Goal: Information Seeking & Learning: Learn about a topic

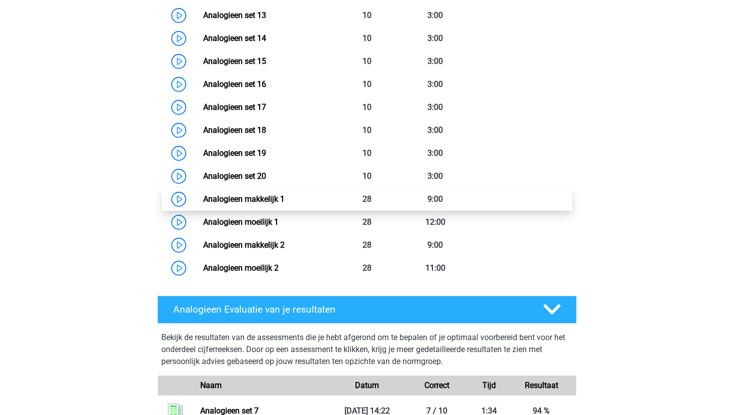
scroll to position [1007, 0]
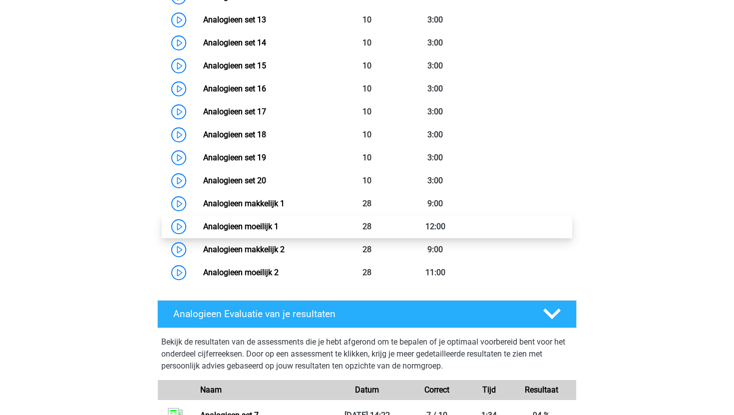
click at [279, 229] on link "Analogieen moeilijk 1" at bounding box center [240, 226] width 75 height 9
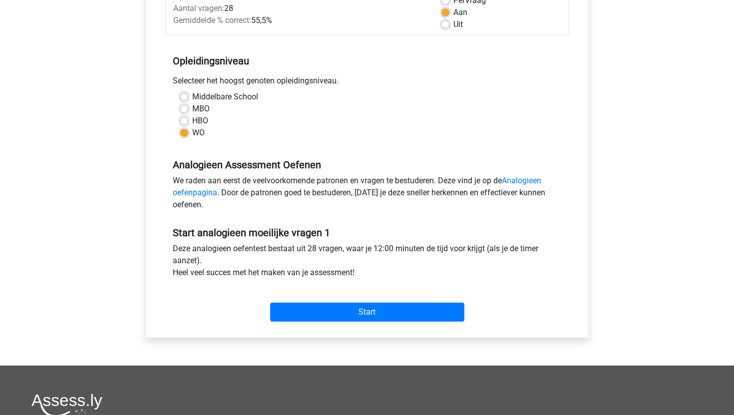
scroll to position [210, 0]
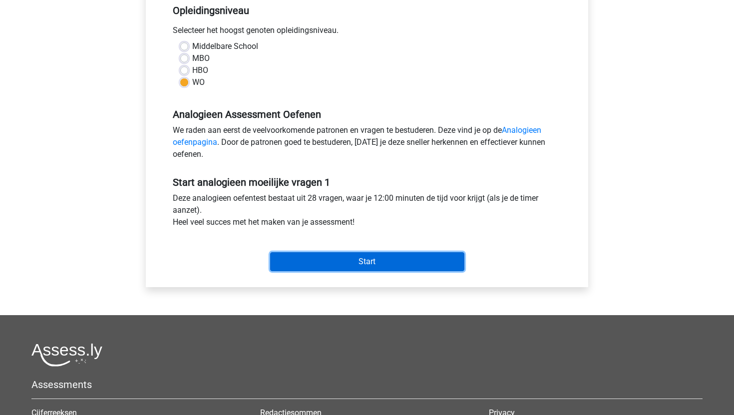
click at [365, 263] on input "Start" at bounding box center [367, 261] width 194 height 19
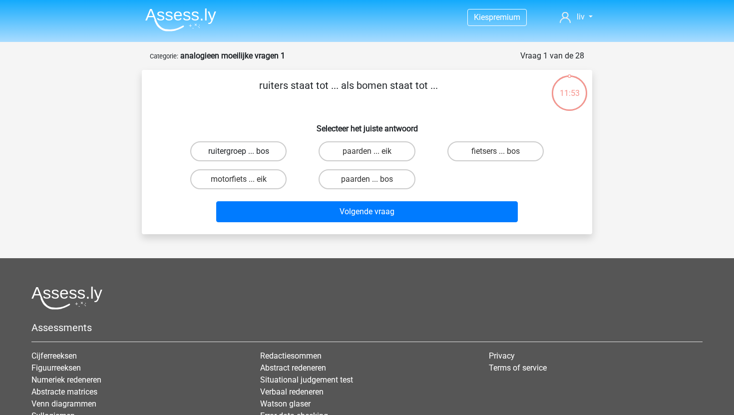
click at [260, 155] on label "ruitergroep ... bos" at bounding box center [238, 151] width 96 height 20
click at [245, 155] on input "ruitergroep ... bos" at bounding box center [242, 154] width 6 height 6
radio input "true"
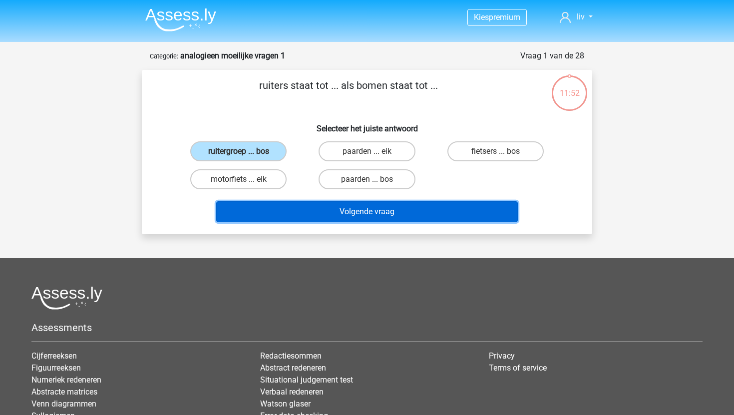
click at [344, 220] on button "Volgende vraag" at bounding box center [367, 211] width 302 height 21
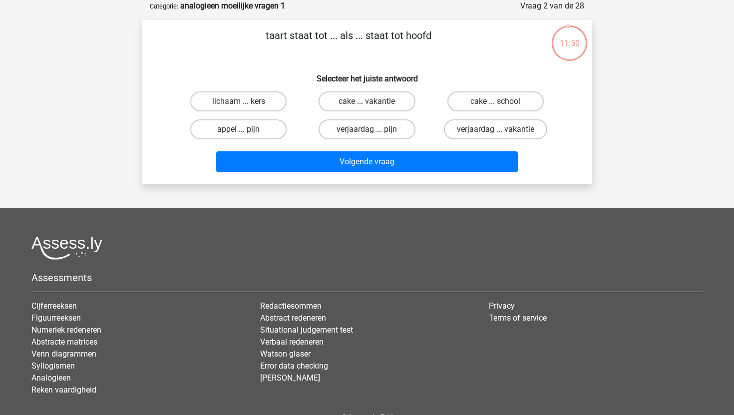
scroll to position [32, 0]
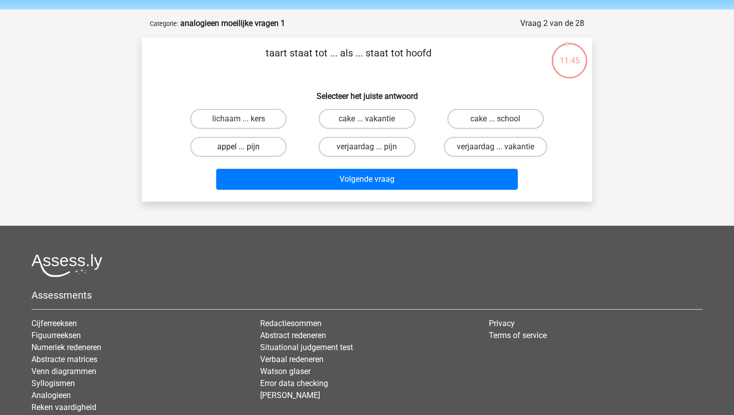
click at [273, 145] on label "appel ... pijn" at bounding box center [238, 147] width 96 height 20
click at [245, 147] on input "appel ... pijn" at bounding box center [242, 150] width 6 height 6
radio input "true"
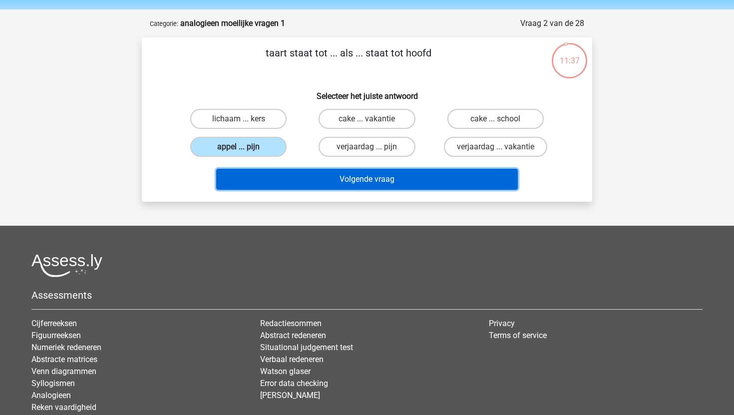
click at [317, 184] on button "Volgende vraag" at bounding box center [367, 179] width 302 height 21
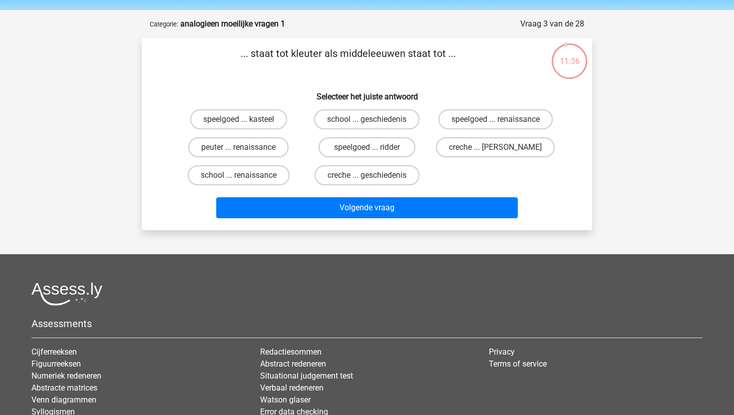
scroll to position [31, 0]
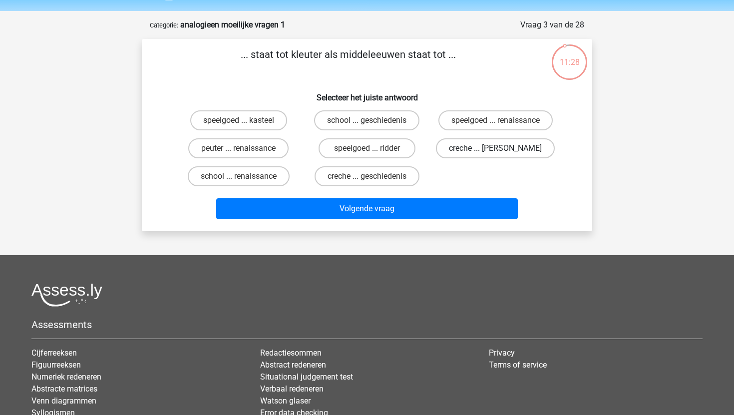
click at [508, 152] on label "creche ... romeinen" at bounding box center [495, 148] width 119 height 20
click at [502, 152] on input "creche ... romeinen" at bounding box center [498, 151] width 6 height 6
radio input "true"
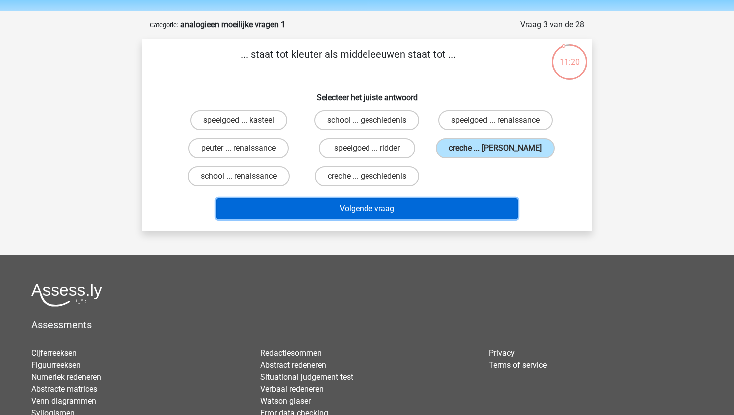
click at [381, 216] on button "Volgende vraag" at bounding box center [367, 208] width 302 height 21
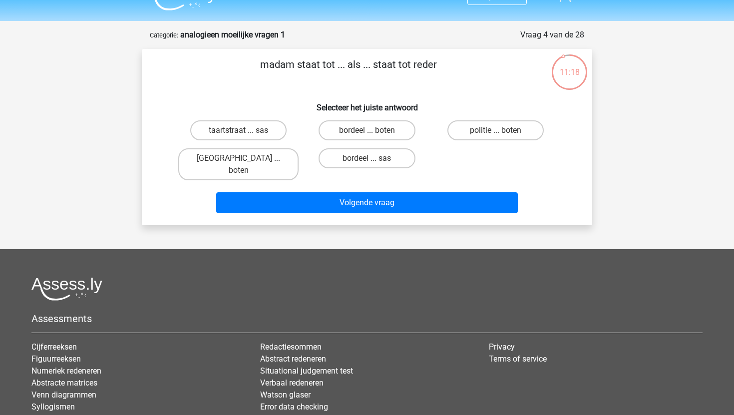
scroll to position [20, 0]
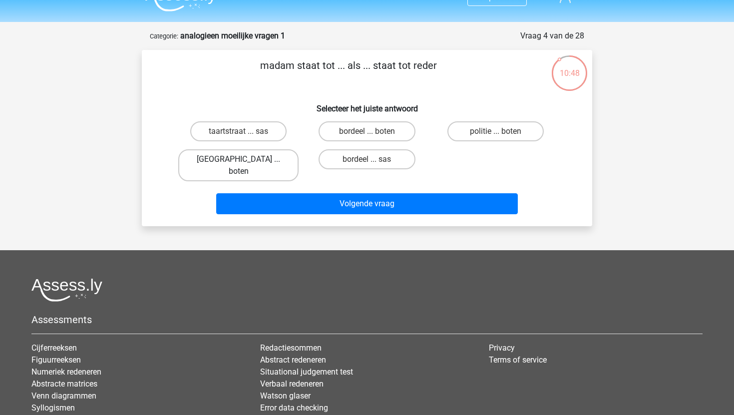
click at [270, 166] on label "parijs ... boten" at bounding box center [238, 165] width 120 height 32
click at [245, 166] on input "parijs ... boten" at bounding box center [242, 162] width 6 height 6
radio input "true"
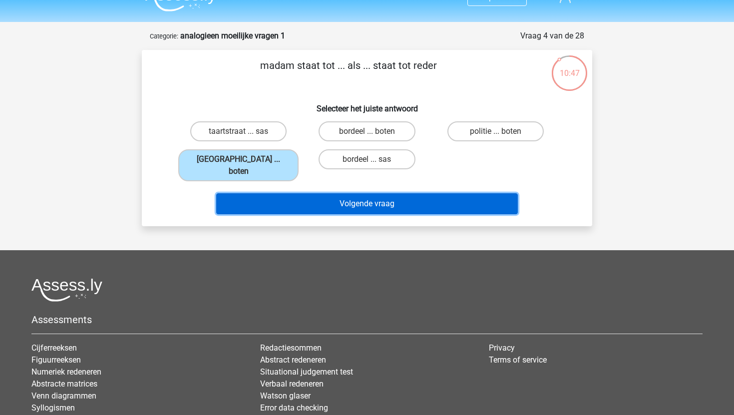
click at [315, 193] on button "Volgende vraag" at bounding box center [367, 203] width 302 height 21
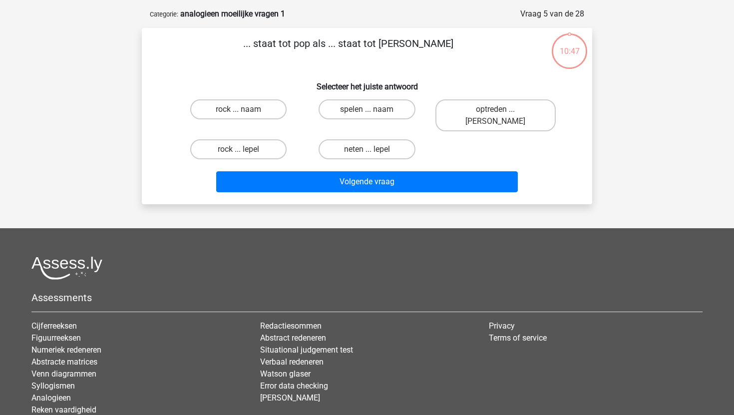
scroll to position [50, 0]
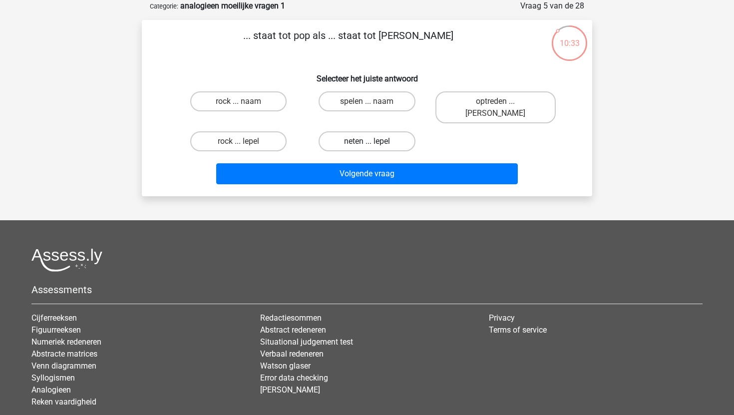
click at [390, 131] on label "neten ... lepel" at bounding box center [367, 141] width 96 height 20
click at [374, 141] on input "neten ... lepel" at bounding box center [370, 144] width 6 height 6
radio input "true"
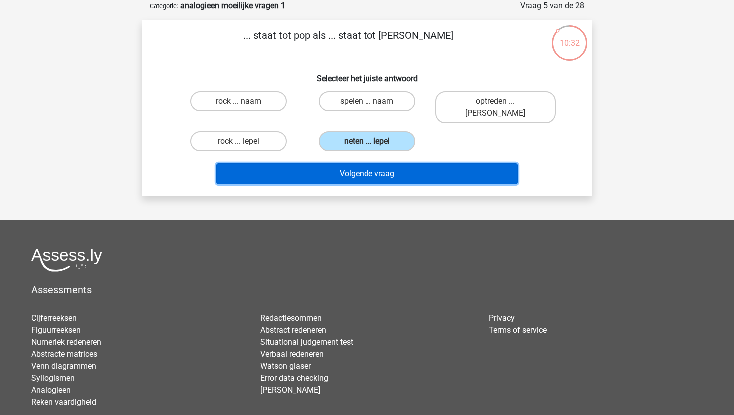
click at [429, 163] on button "Volgende vraag" at bounding box center [367, 173] width 302 height 21
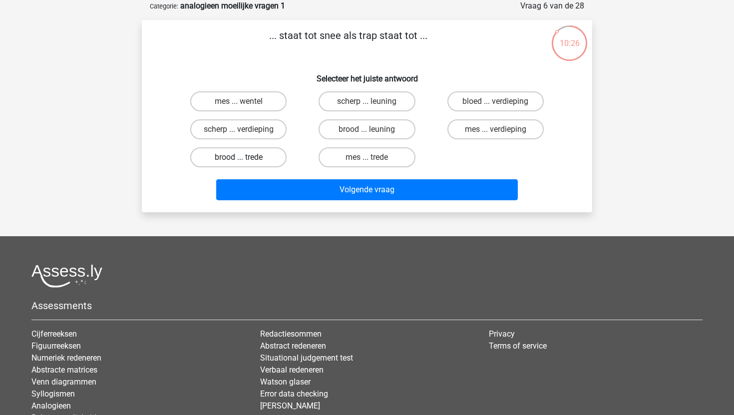
click at [258, 155] on label "brood ... trede" at bounding box center [238, 157] width 96 height 20
click at [245, 157] on input "brood ... trede" at bounding box center [242, 160] width 6 height 6
radio input "true"
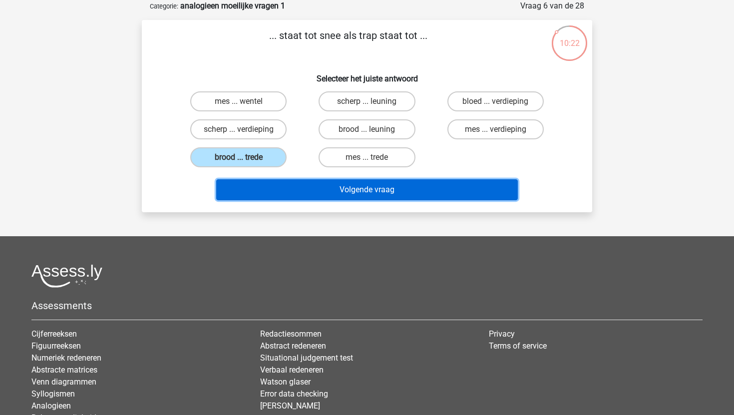
click at [309, 190] on button "Volgende vraag" at bounding box center [367, 189] width 302 height 21
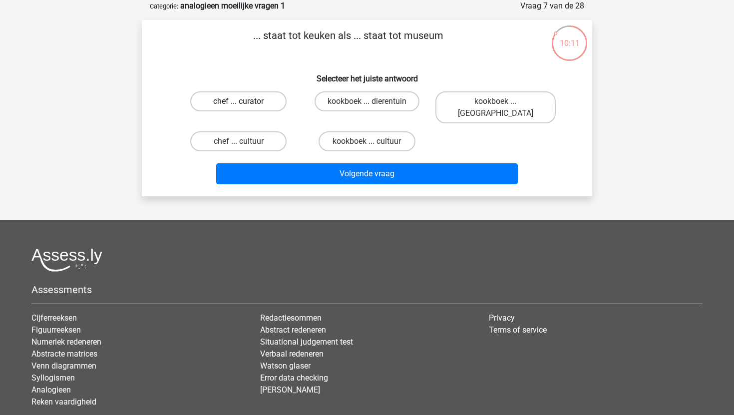
click at [258, 102] on label "chef ... curator" at bounding box center [238, 101] width 96 height 20
click at [245, 102] on input "chef ... curator" at bounding box center [242, 104] width 6 height 6
radio input "true"
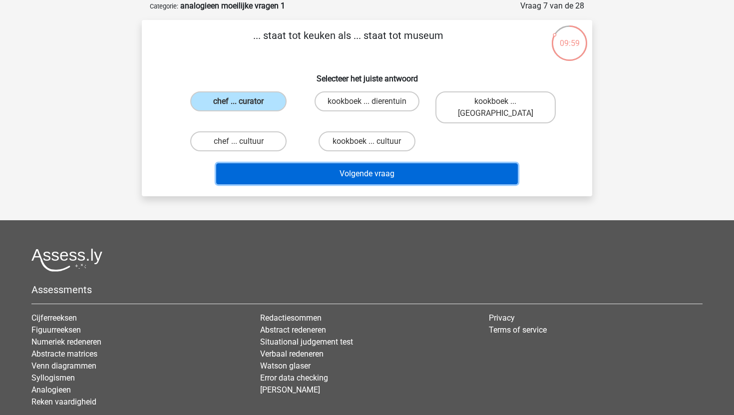
click at [391, 163] on button "Volgende vraag" at bounding box center [367, 173] width 302 height 21
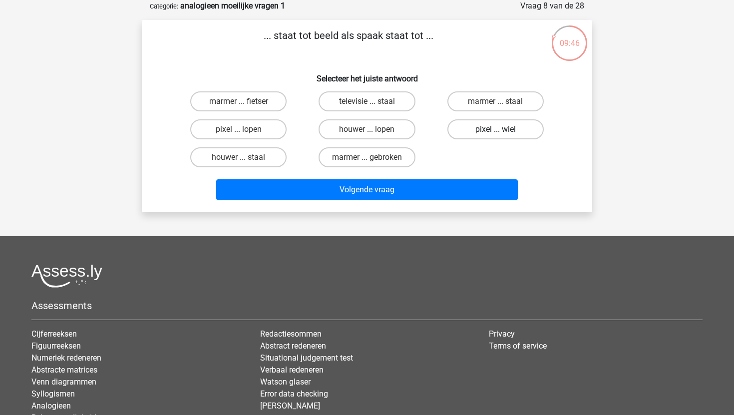
click at [513, 132] on label "pixel ... wiel" at bounding box center [495, 129] width 96 height 20
click at [502, 132] on input "pixel ... wiel" at bounding box center [498, 132] width 6 height 6
radio input "true"
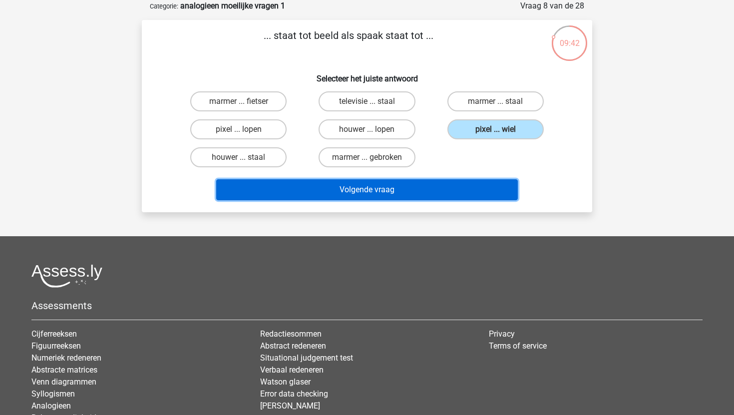
click at [431, 188] on button "Volgende vraag" at bounding box center [367, 189] width 302 height 21
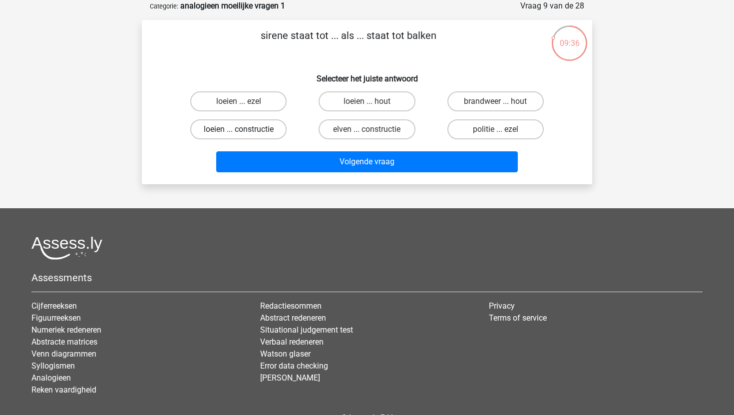
click at [251, 131] on label "loeien ... constructie" at bounding box center [238, 129] width 96 height 20
click at [245, 131] on input "loeien ... constructie" at bounding box center [242, 132] width 6 height 6
radio input "true"
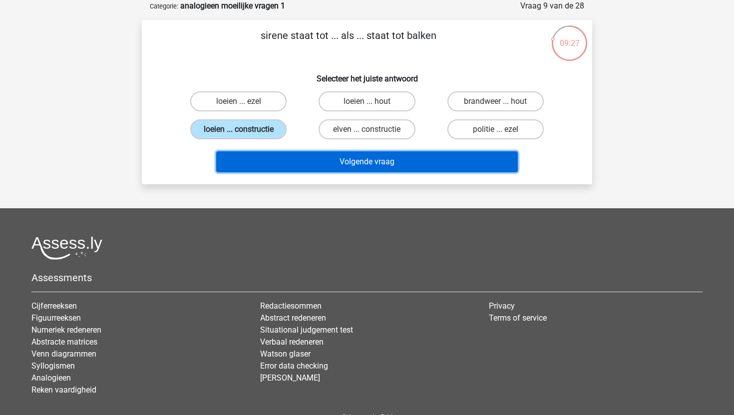
click at [307, 169] on button "Volgende vraag" at bounding box center [367, 161] width 302 height 21
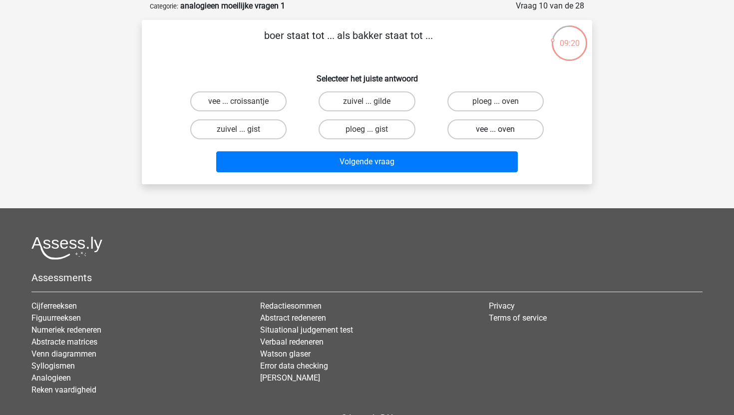
click at [505, 129] on label "vee ... oven" at bounding box center [495, 129] width 96 height 20
click at [502, 129] on input "vee ... oven" at bounding box center [498, 132] width 6 height 6
radio input "true"
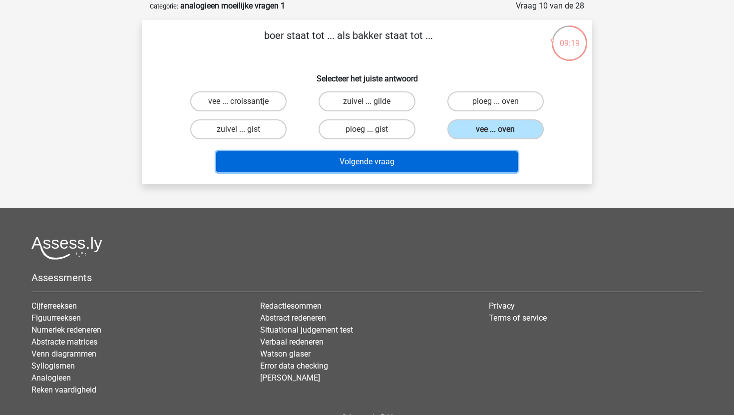
click at [423, 157] on button "Volgende vraag" at bounding box center [367, 161] width 302 height 21
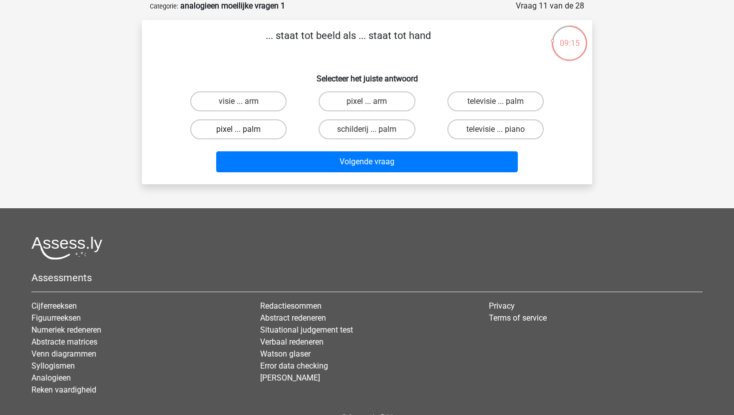
click at [251, 135] on label "pixel ... palm" at bounding box center [238, 129] width 96 height 20
click at [245, 135] on input "pixel ... palm" at bounding box center [242, 132] width 6 height 6
radio input "true"
click at [377, 103] on label "pixel ... arm" at bounding box center [367, 101] width 96 height 20
click at [374, 103] on input "pixel ... arm" at bounding box center [370, 104] width 6 height 6
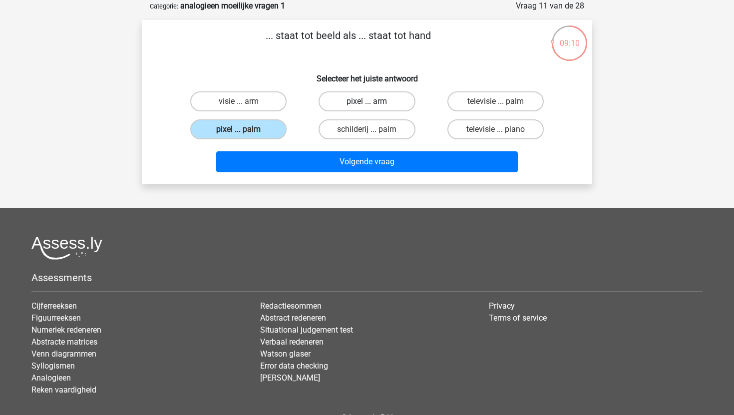
radio input "true"
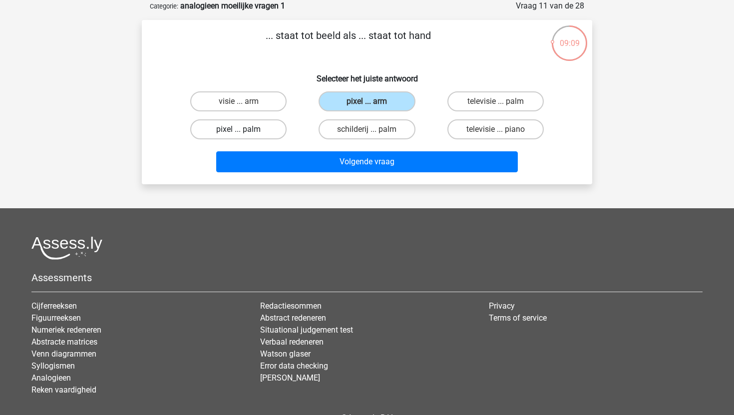
click at [261, 134] on label "pixel ... palm" at bounding box center [238, 129] width 96 height 20
click at [245, 134] on input "pixel ... palm" at bounding box center [242, 132] width 6 height 6
radio input "true"
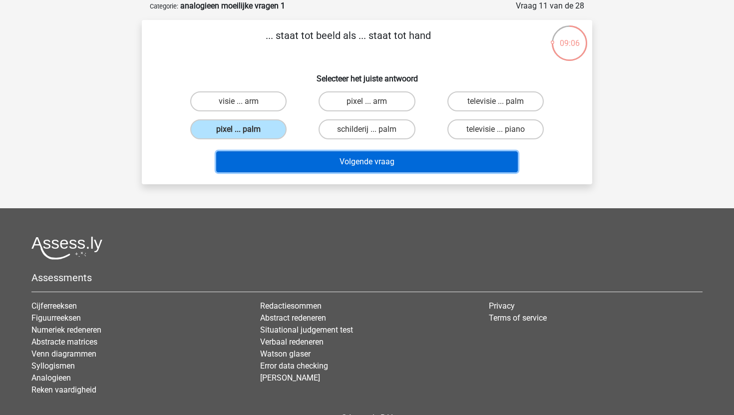
click at [340, 166] on button "Volgende vraag" at bounding box center [367, 161] width 302 height 21
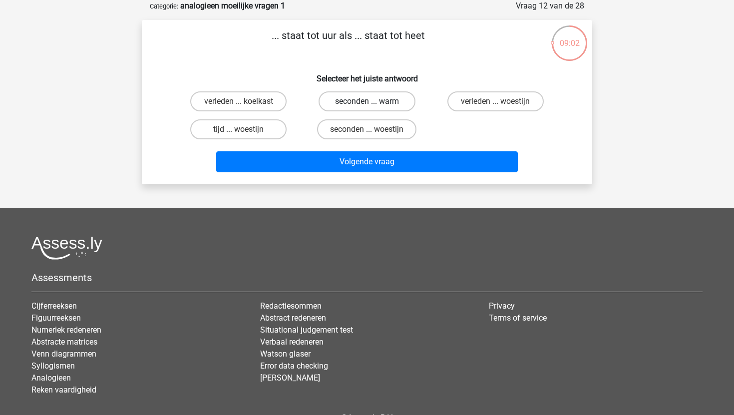
click at [349, 101] on label "seconden ... warm" at bounding box center [367, 101] width 96 height 20
click at [367, 101] on input "seconden ... warm" at bounding box center [370, 104] width 6 height 6
radio input "true"
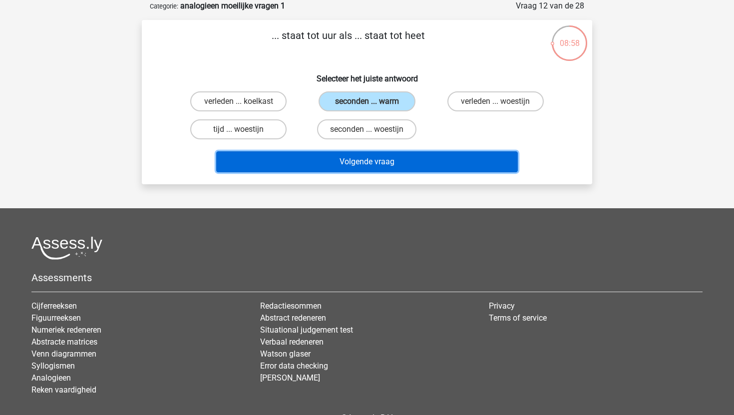
click at [378, 161] on button "Volgende vraag" at bounding box center [367, 161] width 302 height 21
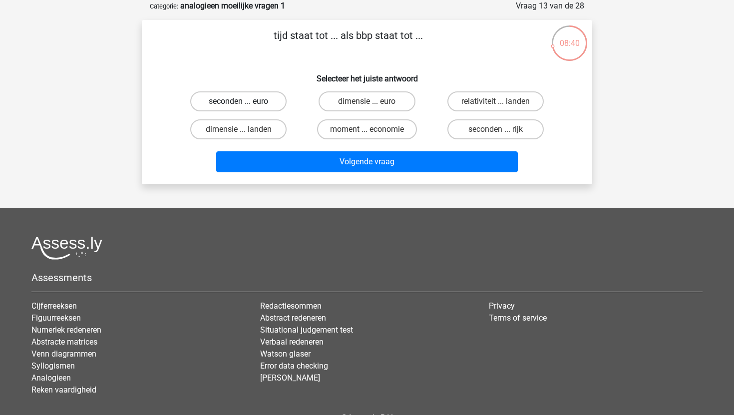
click at [270, 104] on label "seconden ... euro" at bounding box center [238, 101] width 96 height 20
click at [245, 104] on input "seconden ... euro" at bounding box center [242, 104] width 6 height 6
radio input "true"
click at [381, 132] on label "moment ... economie" at bounding box center [367, 129] width 100 height 20
click at [374, 132] on input "moment ... economie" at bounding box center [370, 132] width 6 height 6
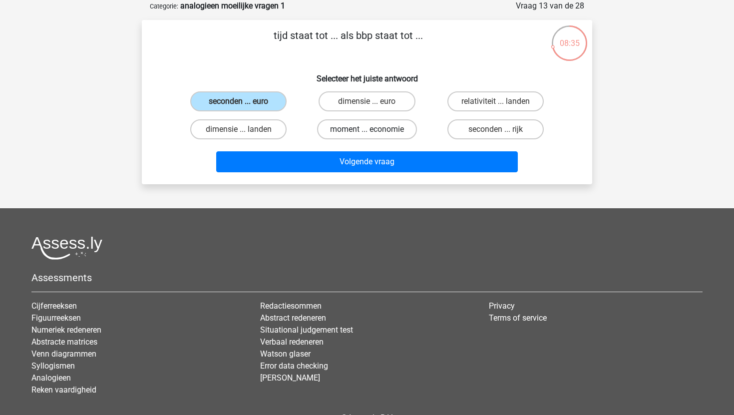
radio input "true"
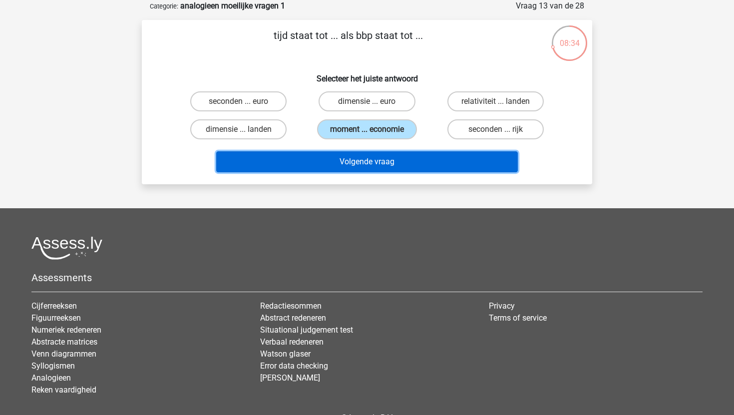
click at [381, 164] on button "Volgende vraag" at bounding box center [367, 161] width 302 height 21
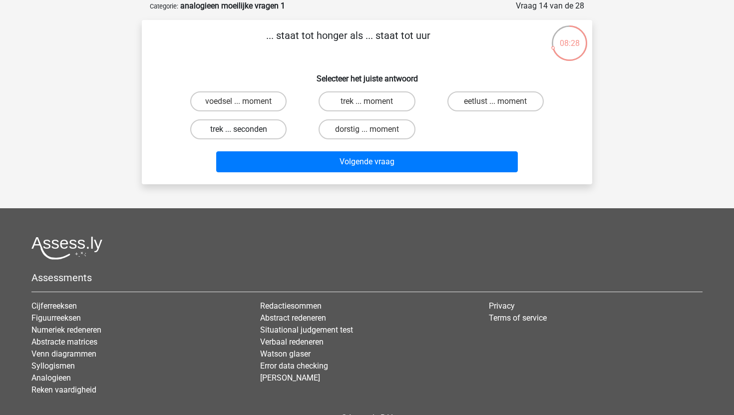
click at [257, 129] on label "trek ... seconden" at bounding box center [238, 129] width 96 height 20
click at [245, 129] on input "trek ... seconden" at bounding box center [242, 132] width 6 height 6
radio input "true"
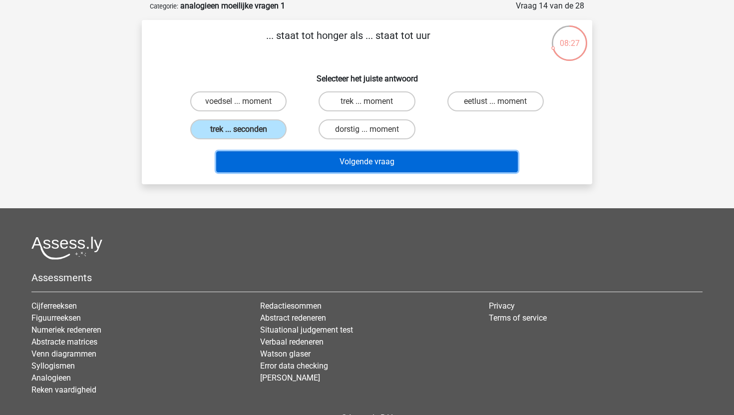
click at [342, 160] on button "Volgende vraag" at bounding box center [367, 161] width 302 height 21
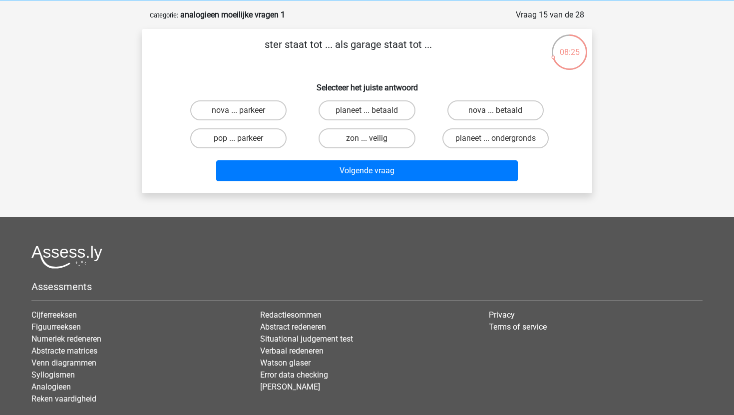
scroll to position [37, 0]
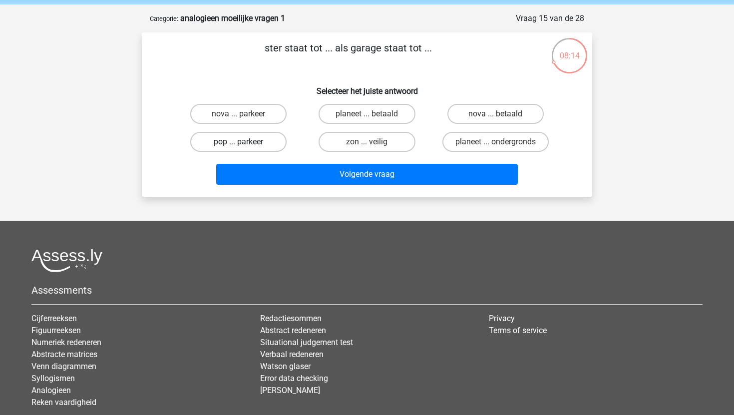
click at [257, 143] on label "pop ... parkeer" at bounding box center [238, 142] width 96 height 20
click at [245, 143] on input "pop ... parkeer" at bounding box center [242, 145] width 6 height 6
radio input "true"
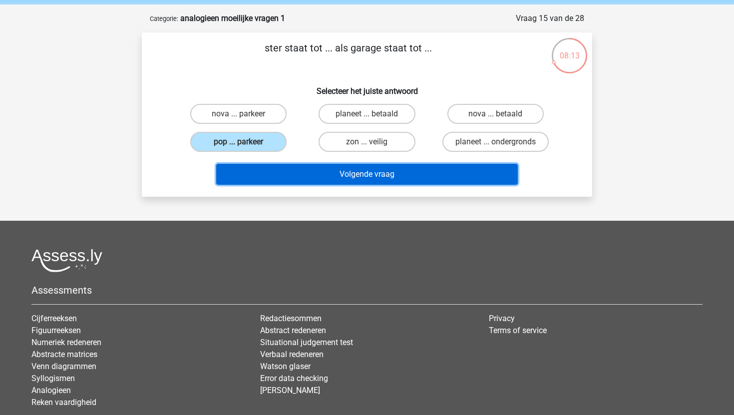
click at [303, 175] on button "Volgende vraag" at bounding box center [367, 174] width 302 height 21
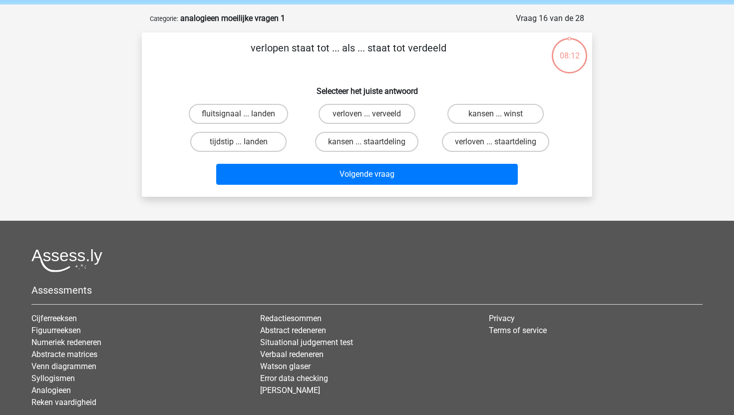
scroll to position [50, 0]
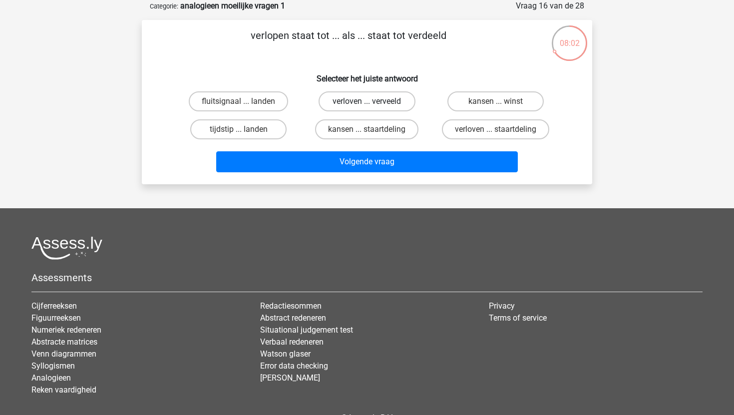
click at [375, 101] on label "verloven ... verveeld" at bounding box center [367, 101] width 96 height 20
click at [374, 101] on input "verloven ... verveeld" at bounding box center [370, 104] width 6 height 6
radio input "true"
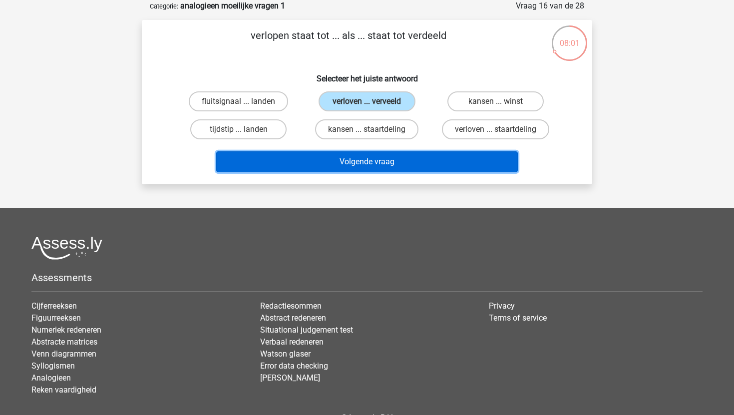
click at [360, 161] on button "Volgende vraag" at bounding box center [367, 161] width 302 height 21
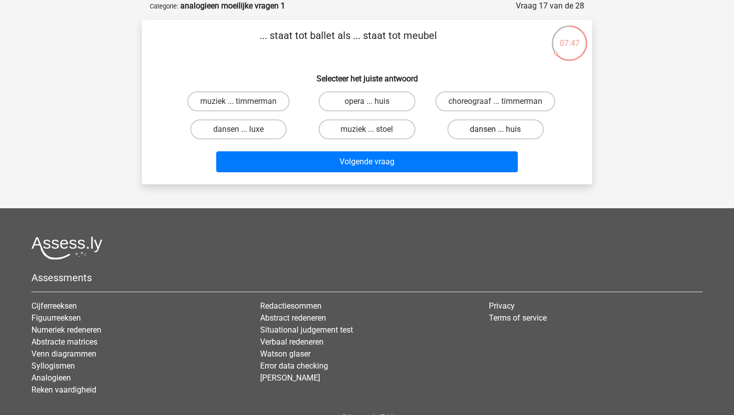
click at [475, 139] on label "dansen ... huis" at bounding box center [495, 129] width 96 height 20
click at [495, 136] on input "dansen ... huis" at bounding box center [498, 132] width 6 height 6
radio input "true"
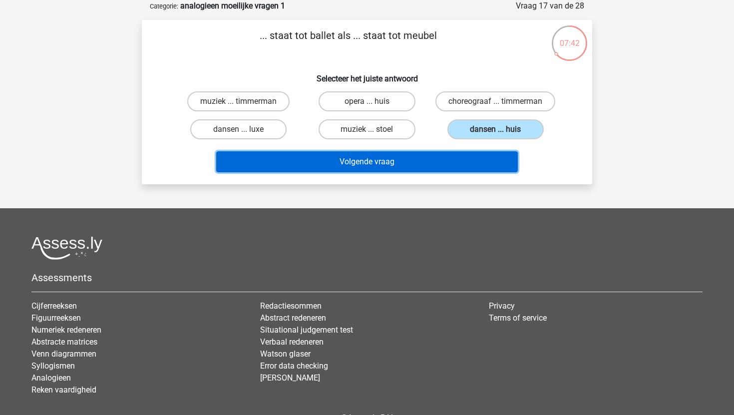
click at [377, 172] on button "Volgende vraag" at bounding box center [367, 161] width 302 height 21
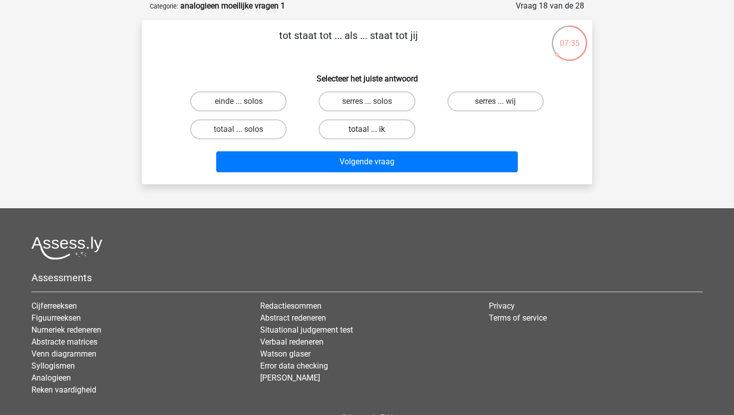
click at [365, 130] on label "totaal ... ik" at bounding box center [367, 129] width 96 height 20
click at [367, 130] on input "totaal ... ik" at bounding box center [370, 132] width 6 height 6
radio input "true"
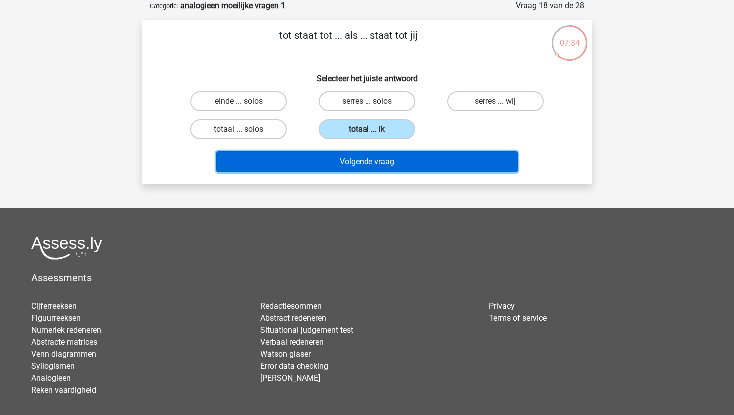
click at [346, 167] on button "Volgende vraag" at bounding box center [367, 161] width 302 height 21
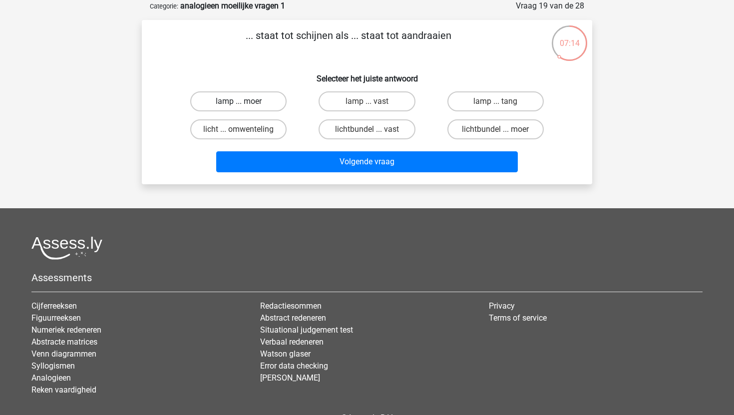
click at [281, 107] on label "lamp ... moer" at bounding box center [238, 101] width 96 height 20
click at [245, 107] on input "lamp ... moer" at bounding box center [242, 104] width 6 height 6
radio input "true"
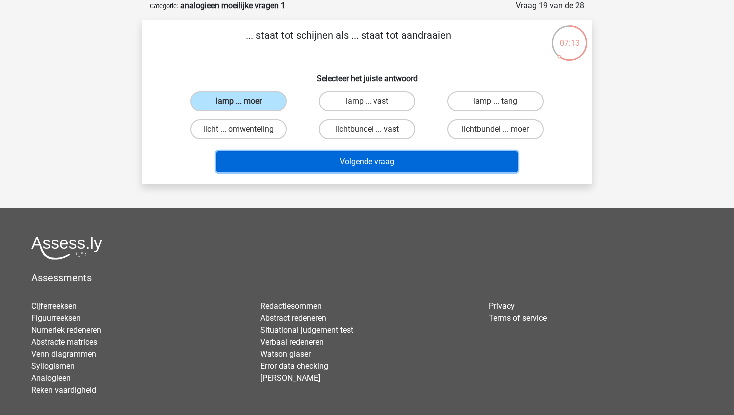
click at [334, 168] on button "Volgende vraag" at bounding box center [367, 161] width 302 height 21
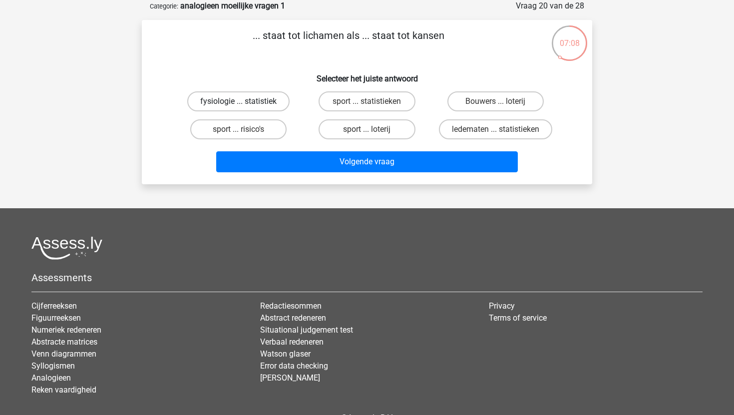
click at [256, 103] on label "fysiologie ... statistiek" at bounding box center [238, 101] width 102 height 20
click at [245, 103] on input "fysiologie ... statistiek" at bounding box center [242, 104] width 6 height 6
radio input "true"
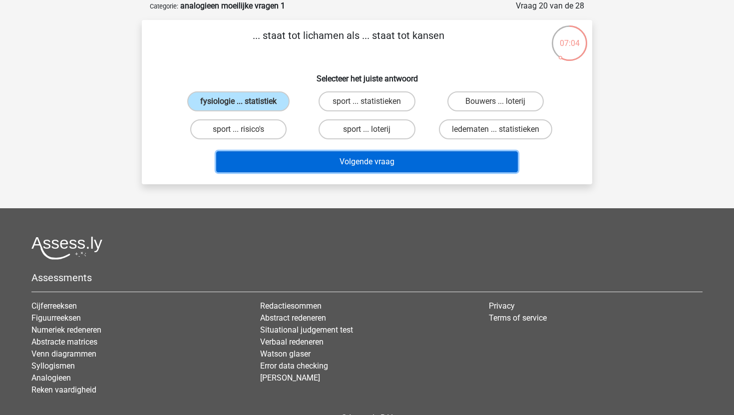
click at [352, 158] on button "Volgende vraag" at bounding box center [367, 161] width 302 height 21
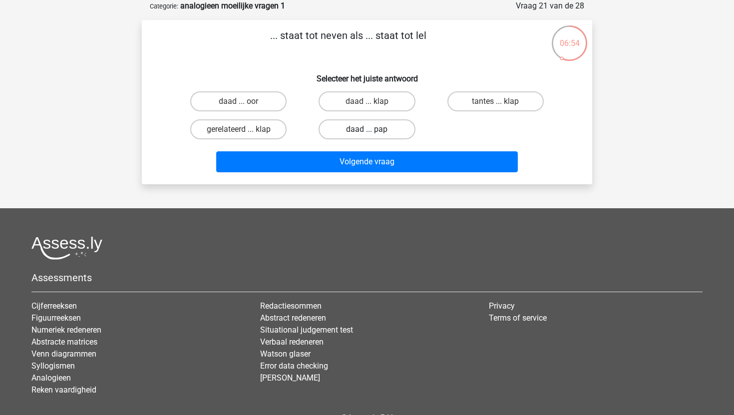
click at [378, 132] on label "daad ... pap" at bounding box center [367, 129] width 96 height 20
click at [374, 132] on input "daad ... pap" at bounding box center [370, 132] width 6 height 6
radio input "true"
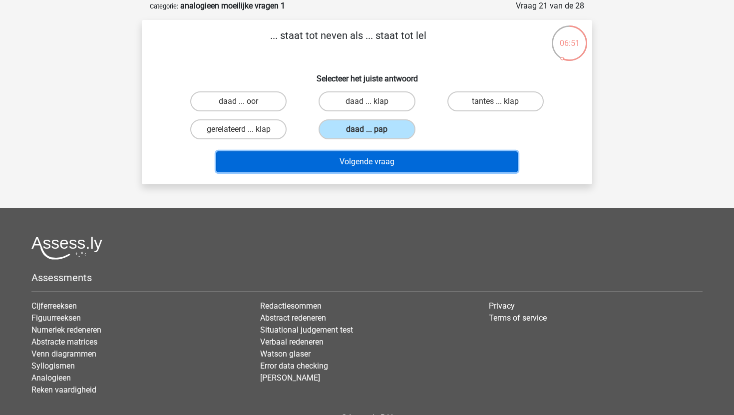
click at [388, 162] on button "Volgende vraag" at bounding box center [367, 161] width 302 height 21
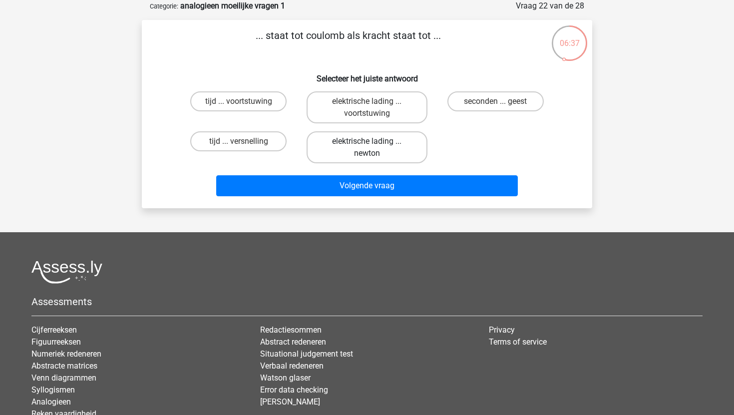
click at [343, 149] on label "elektrische lading ... newton" at bounding box center [367, 147] width 120 height 32
click at [367, 148] on input "elektrische lading ... newton" at bounding box center [370, 144] width 6 height 6
radio input "true"
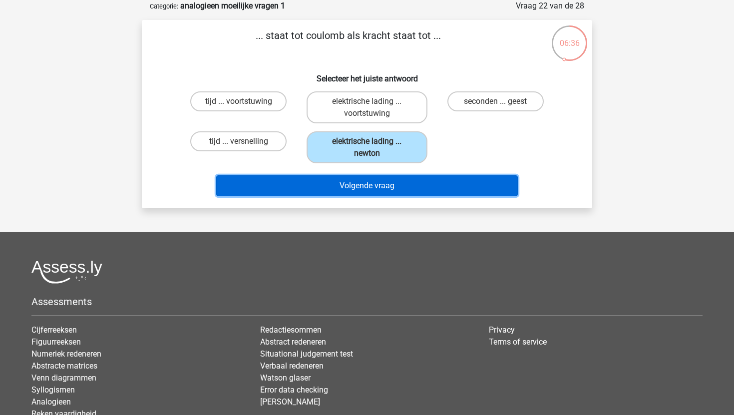
click at [364, 179] on button "Volgende vraag" at bounding box center [367, 185] width 302 height 21
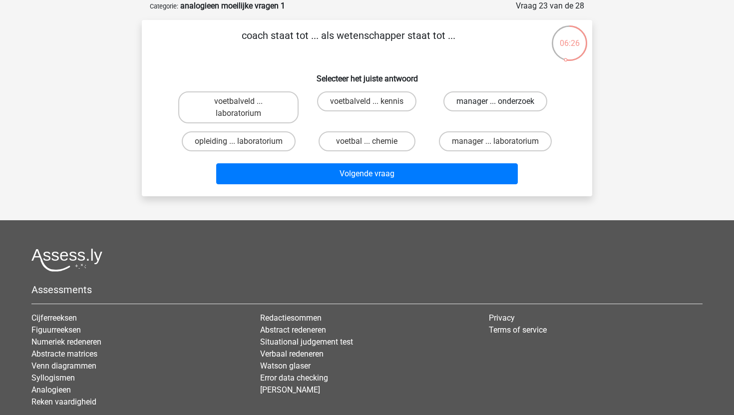
click at [492, 102] on label "manager ... onderzoek" at bounding box center [495, 101] width 104 height 20
click at [495, 102] on input "manager ... onderzoek" at bounding box center [498, 104] width 6 height 6
radio input "true"
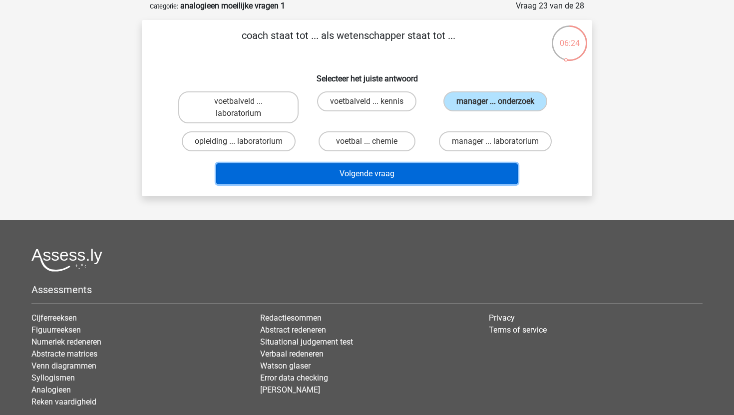
click at [379, 179] on button "Volgende vraag" at bounding box center [367, 173] width 302 height 21
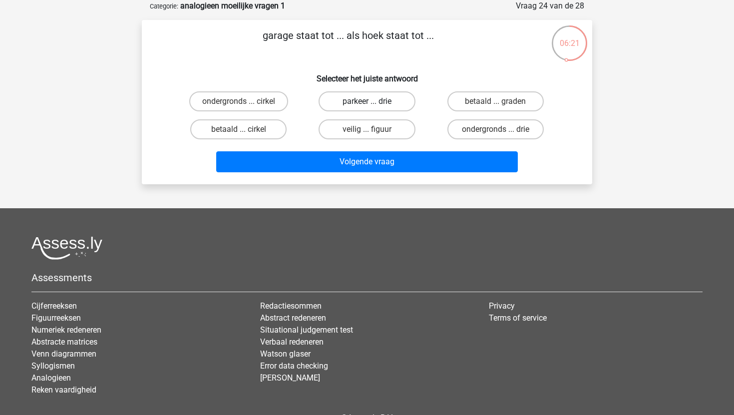
click at [362, 101] on label "parkeer ... drie" at bounding box center [367, 101] width 96 height 20
click at [367, 101] on input "parkeer ... drie" at bounding box center [370, 104] width 6 height 6
radio input "true"
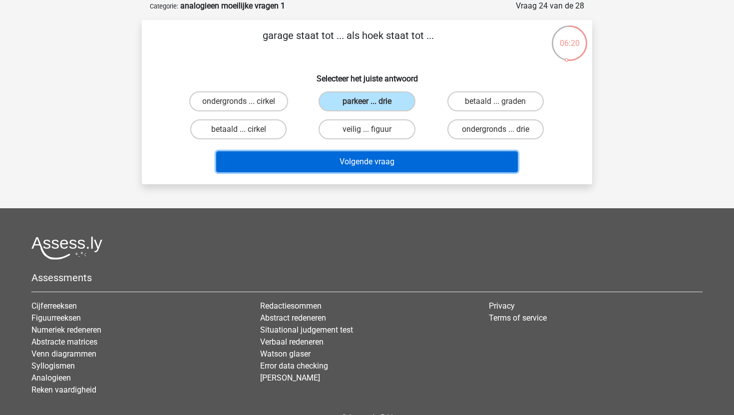
click at [373, 160] on button "Volgende vraag" at bounding box center [367, 161] width 302 height 21
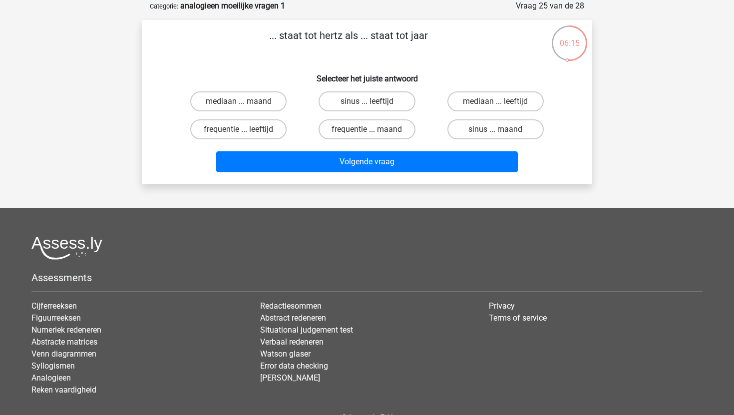
click at [372, 129] on input "frequentie ... maand" at bounding box center [370, 132] width 6 height 6
radio input "true"
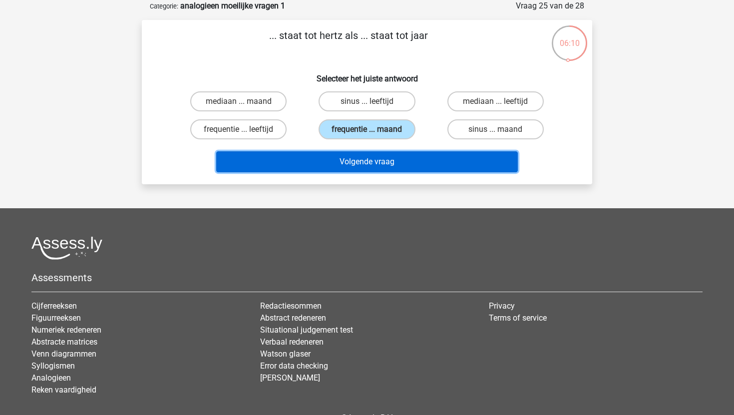
click at [373, 165] on button "Volgende vraag" at bounding box center [367, 161] width 302 height 21
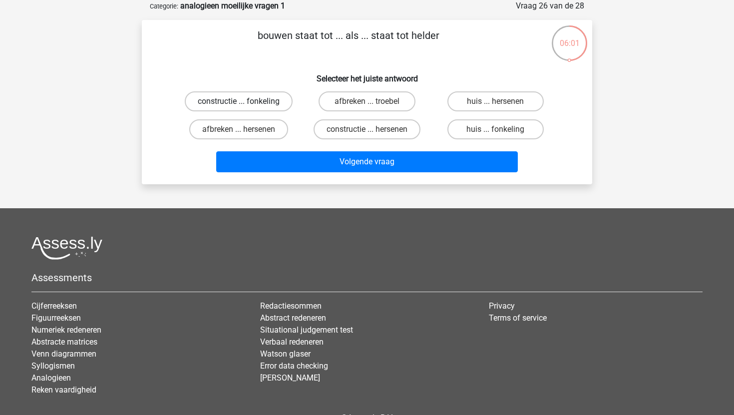
click at [266, 100] on label "constructie ... fonkeling" at bounding box center [239, 101] width 108 height 20
click at [245, 101] on input "constructie ... fonkeling" at bounding box center [242, 104] width 6 height 6
radio input "true"
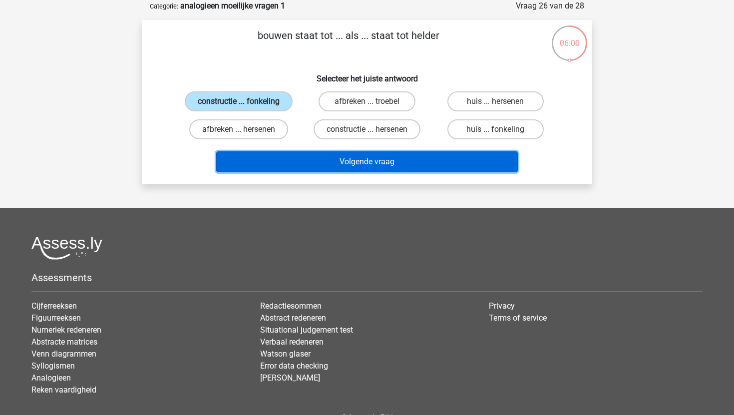
click at [338, 167] on button "Volgende vraag" at bounding box center [367, 161] width 302 height 21
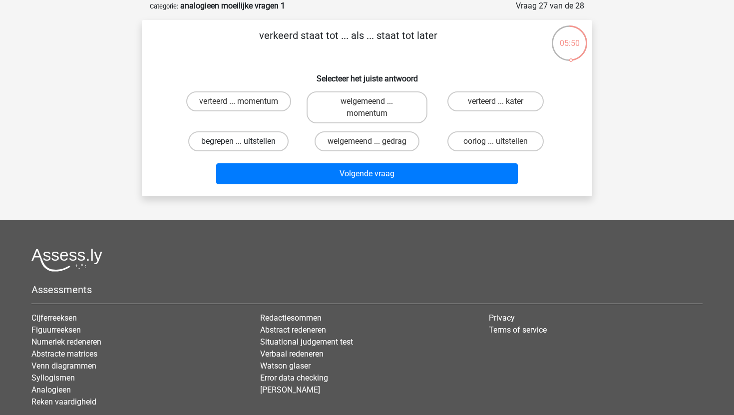
click at [235, 142] on label "begrepen ... uitstellen" at bounding box center [238, 141] width 100 height 20
click at [239, 142] on input "begrepen ... uitstellen" at bounding box center [242, 144] width 6 height 6
radio input "true"
click at [467, 141] on label "oorlog ... uitstellen" at bounding box center [495, 141] width 96 height 20
click at [495, 141] on input "oorlog ... uitstellen" at bounding box center [498, 144] width 6 height 6
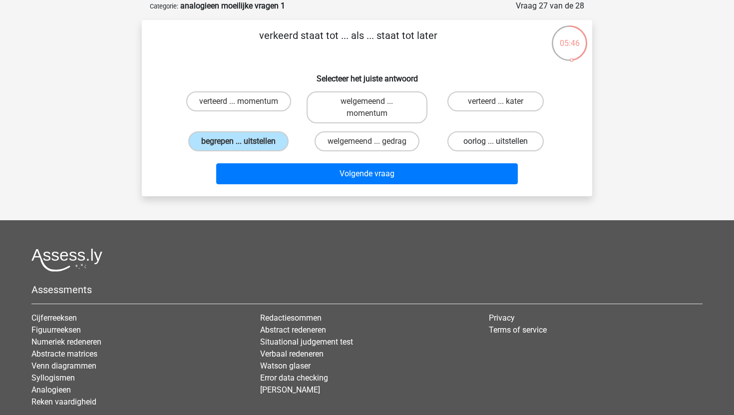
radio input "true"
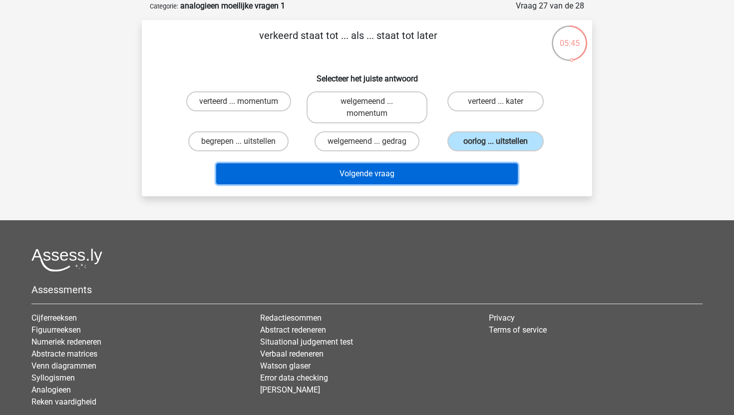
click at [413, 181] on button "Volgende vraag" at bounding box center [367, 173] width 302 height 21
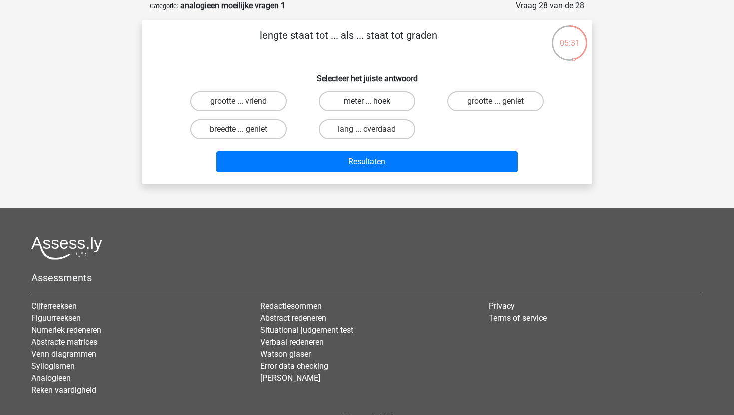
click at [361, 102] on label "meter ... hoek" at bounding box center [367, 101] width 96 height 20
click at [367, 102] on input "meter ... hoek" at bounding box center [370, 104] width 6 height 6
radio input "true"
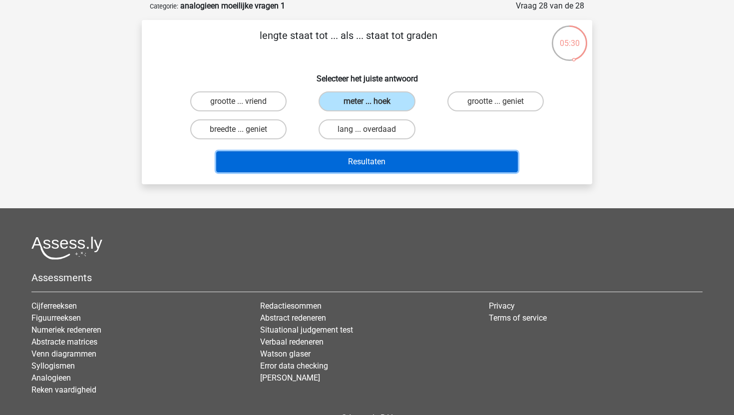
click at [361, 155] on button "Resultaten" at bounding box center [367, 161] width 302 height 21
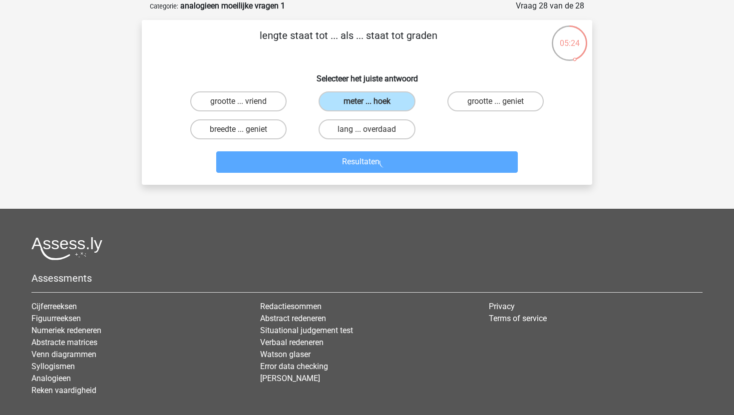
scroll to position [0, 0]
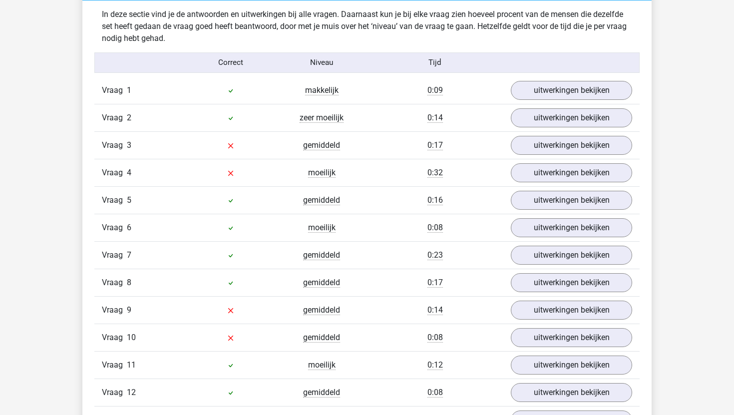
scroll to position [785, 0]
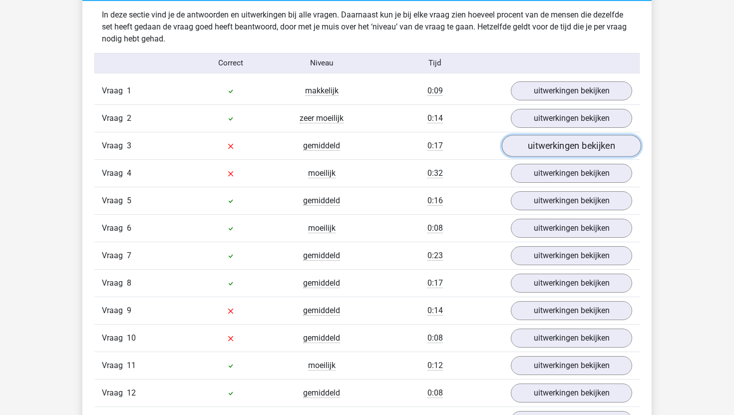
click at [541, 149] on link "uitwerkingen bekijken" at bounding box center [571, 146] width 139 height 22
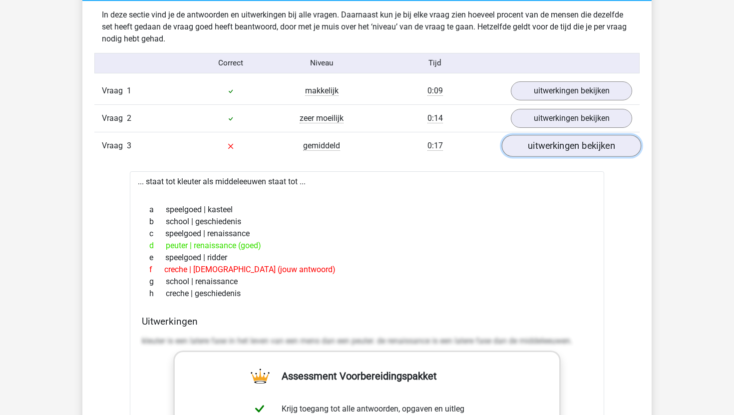
click at [541, 149] on link "uitwerkingen bekijken" at bounding box center [571, 146] width 139 height 22
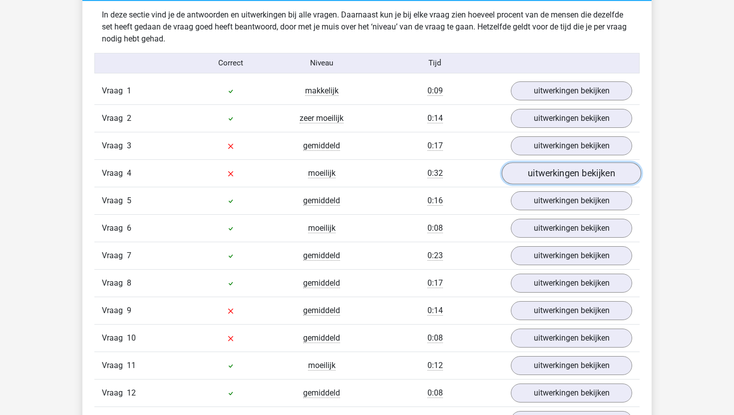
click at [543, 177] on link "uitwerkingen bekijken" at bounding box center [571, 173] width 139 height 22
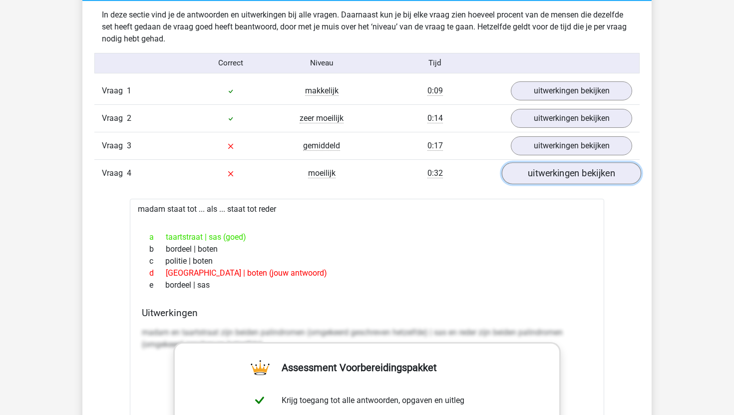
click at [543, 177] on link "uitwerkingen bekijken" at bounding box center [571, 173] width 139 height 22
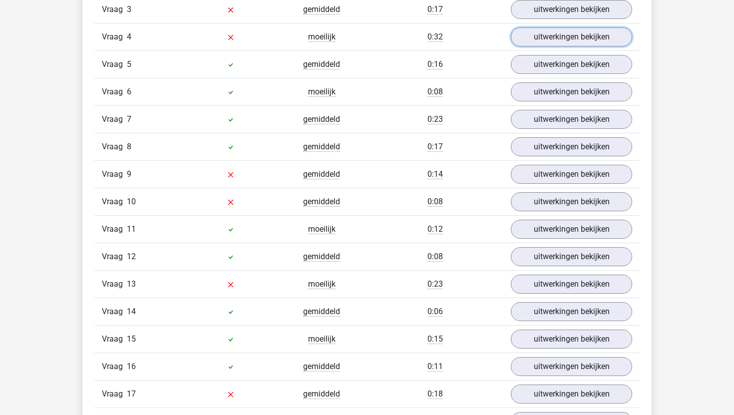
scroll to position [921, 0]
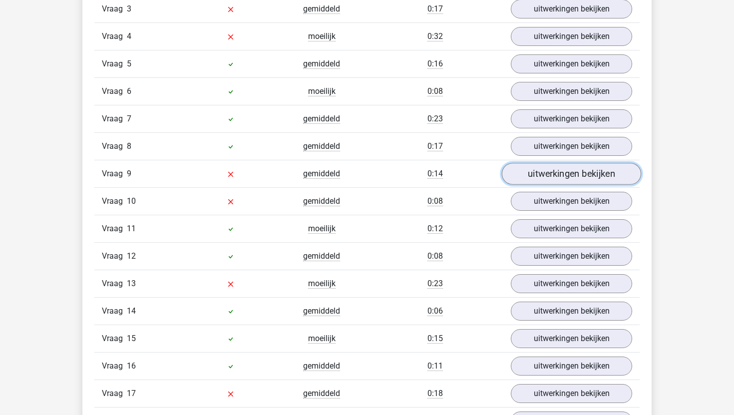
click at [542, 178] on link "uitwerkingen bekijken" at bounding box center [571, 174] width 139 height 22
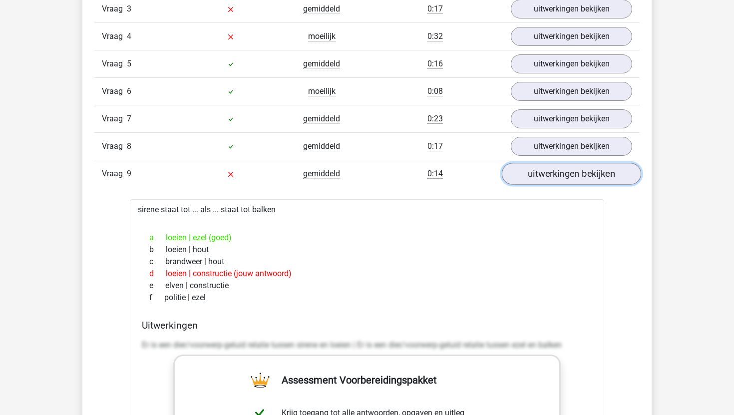
click at [542, 178] on link "uitwerkingen bekijken" at bounding box center [571, 174] width 139 height 22
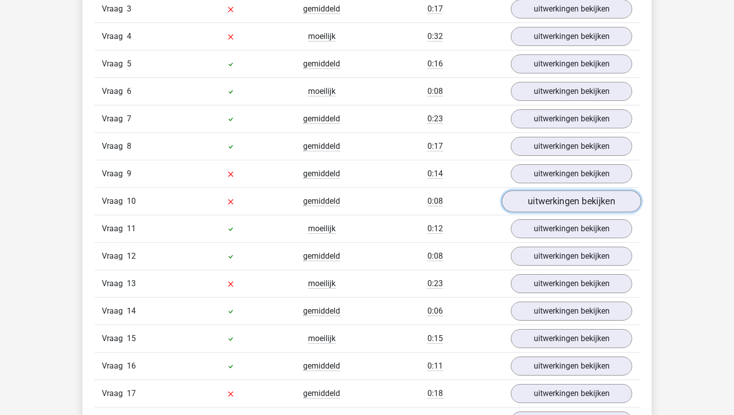
click at [542, 201] on link "uitwerkingen bekijken" at bounding box center [571, 201] width 139 height 22
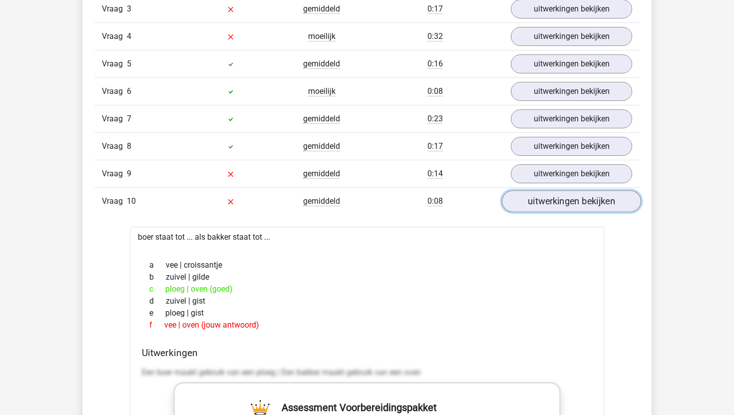
click at [542, 200] on link "uitwerkingen bekijken" at bounding box center [571, 201] width 139 height 22
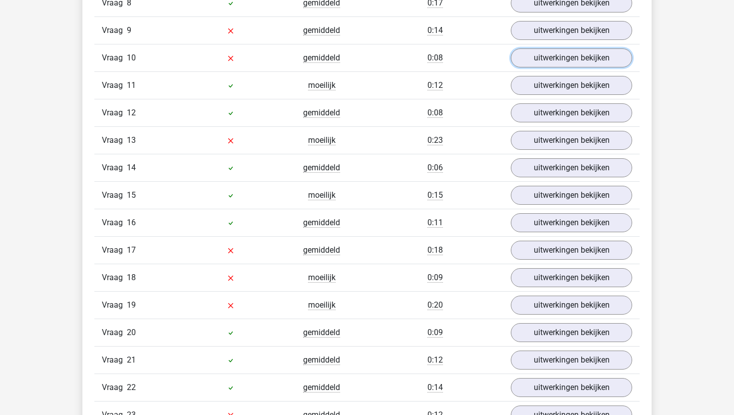
scroll to position [1072, 0]
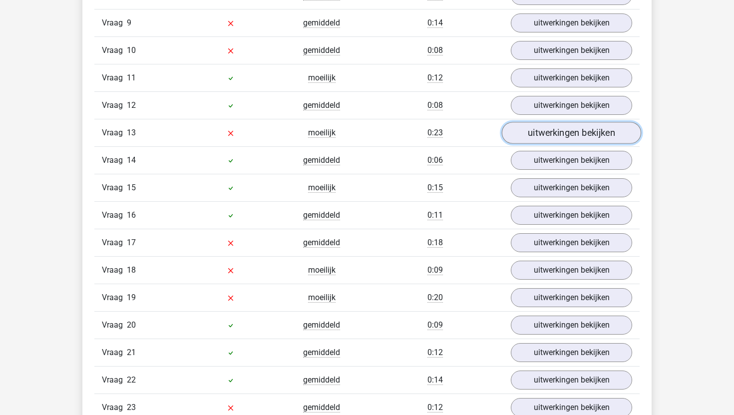
click at [532, 135] on link "uitwerkingen bekijken" at bounding box center [571, 133] width 139 height 22
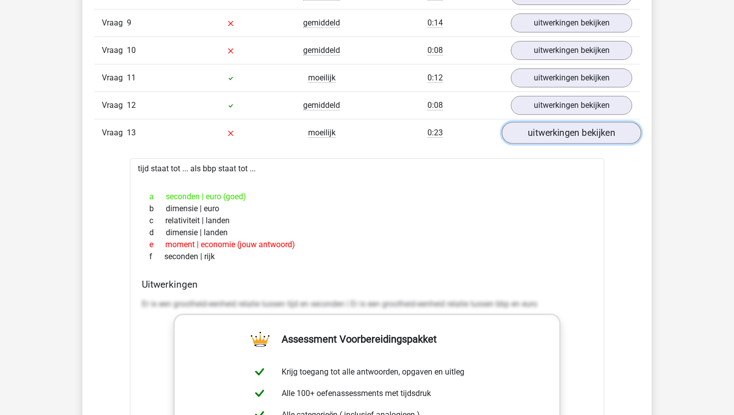
click at [532, 135] on link "uitwerkingen bekijken" at bounding box center [571, 133] width 139 height 22
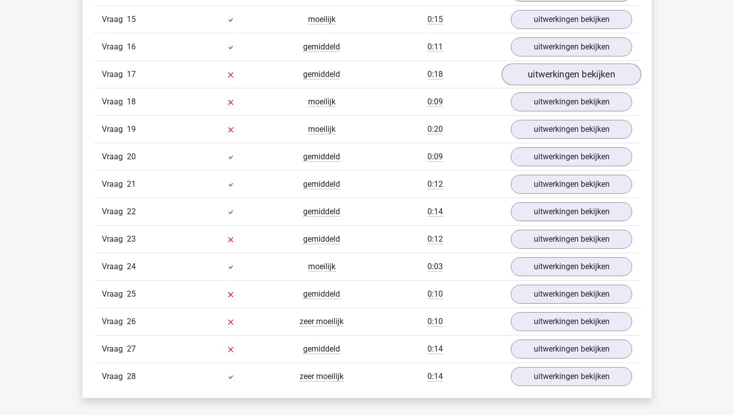
scroll to position [1240, 0]
click at [542, 75] on link "uitwerkingen bekijken" at bounding box center [571, 75] width 139 height 22
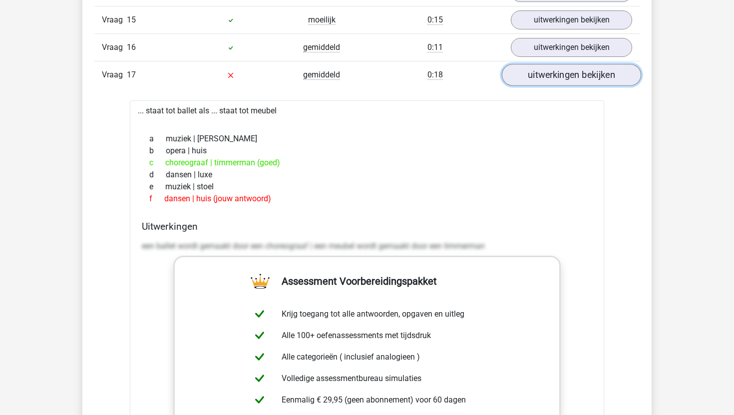
click at [542, 75] on link "uitwerkingen bekijken" at bounding box center [571, 75] width 139 height 22
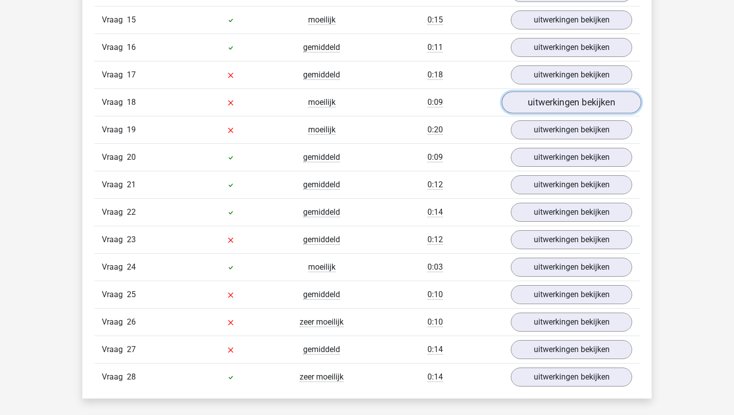
click at [545, 103] on link "uitwerkingen bekijken" at bounding box center [571, 102] width 139 height 22
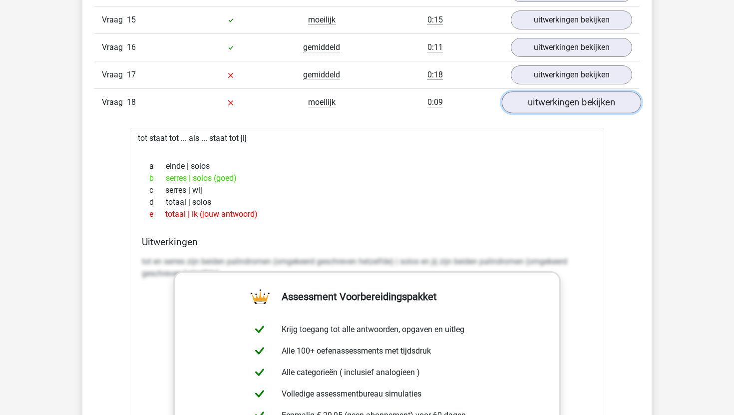
click at [545, 103] on link "uitwerkingen bekijken" at bounding box center [571, 102] width 139 height 22
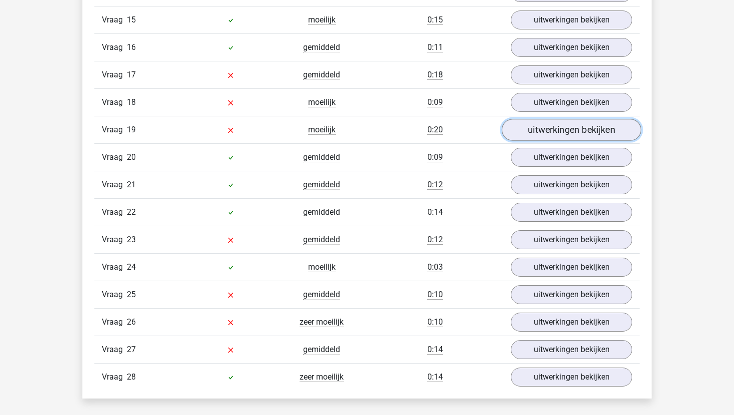
click at [547, 128] on link "uitwerkingen bekijken" at bounding box center [571, 130] width 139 height 22
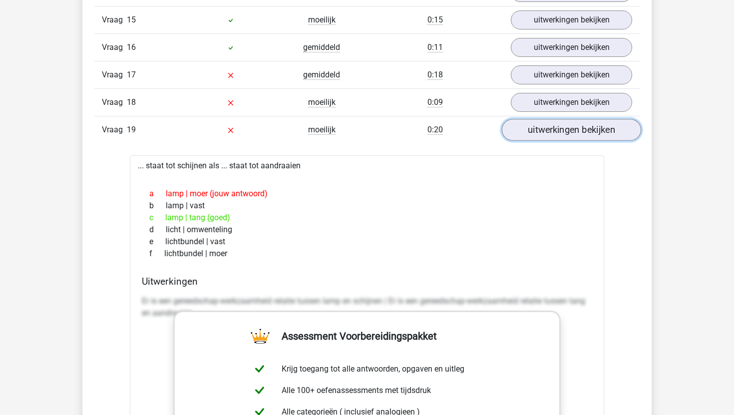
click at [547, 128] on link "uitwerkingen bekijken" at bounding box center [571, 130] width 139 height 22
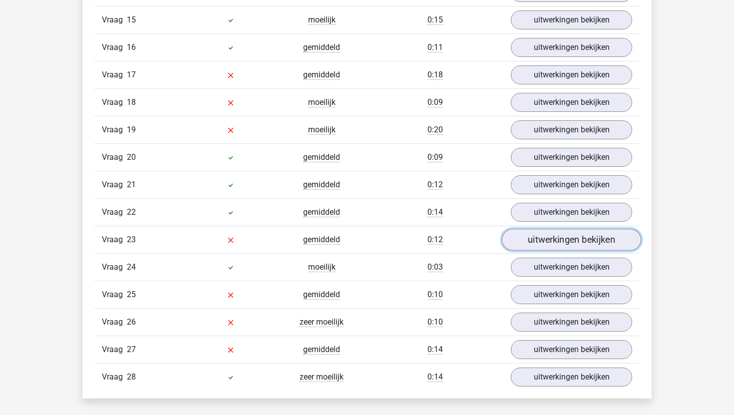
click at [551, 240] on link "uitwerkingen bekijken" at bounding box center [571, 240] width 139 height 22
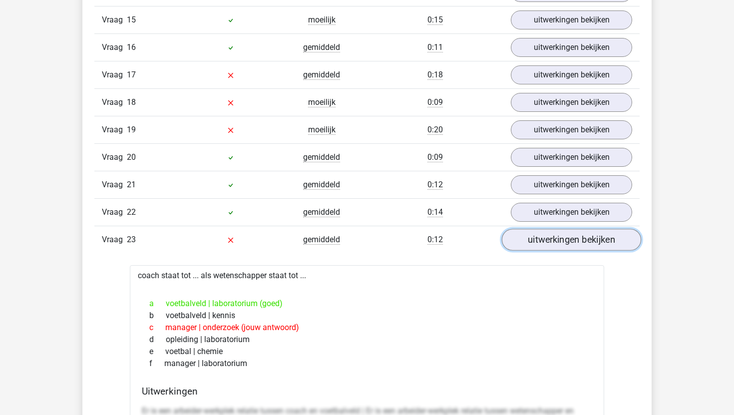
click at [551, 239] on link "uitwerkingen bekijken" at bounding box center [571, 240] width 139 height 22
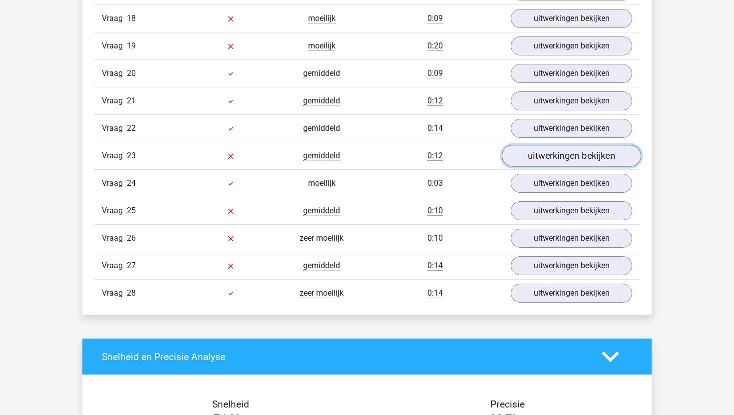
scroll to position [1323, 0]
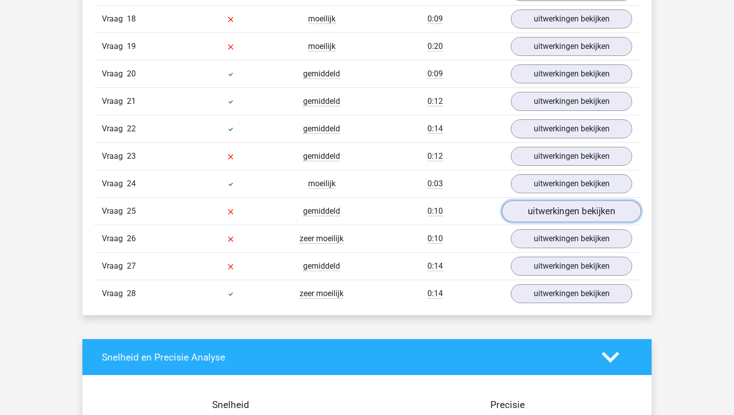
click at [561, 211] on link "uitwerkingen bekijken" at bounding box center [571, 211] width 139 height 22
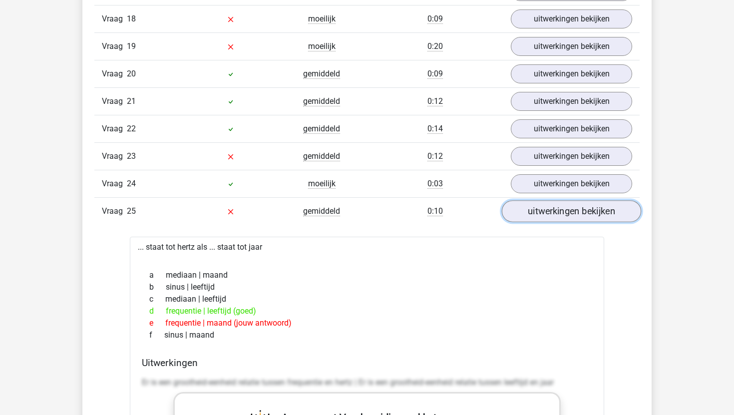
click at [561, 211] on link "uitwerkingen bekijken" at bounding box center [571, 211] width 139 height 22
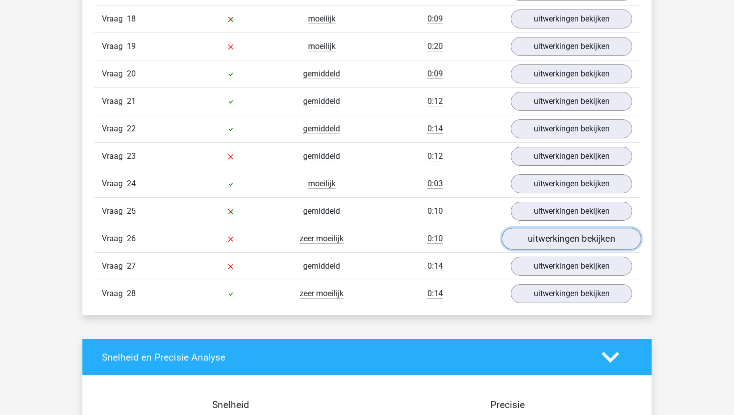
click at [553, 239] on link "uitwerkingen bekijken" at bounding box center [571, 239] width 139 height 22
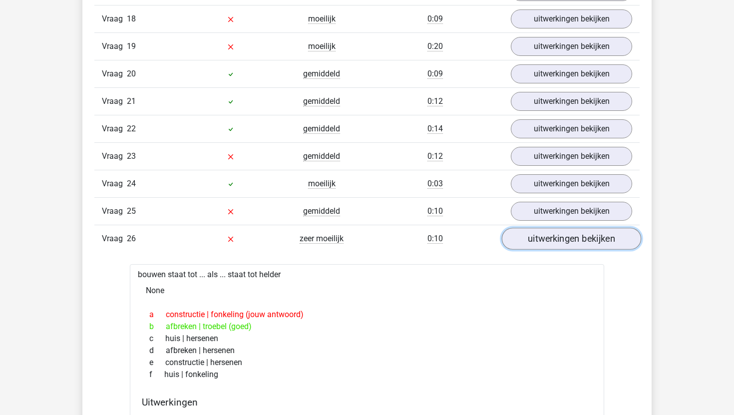
click at [553, 239] on link "uitwerkingen bekijken" at bounding box center [571, 239] width 139 height 22
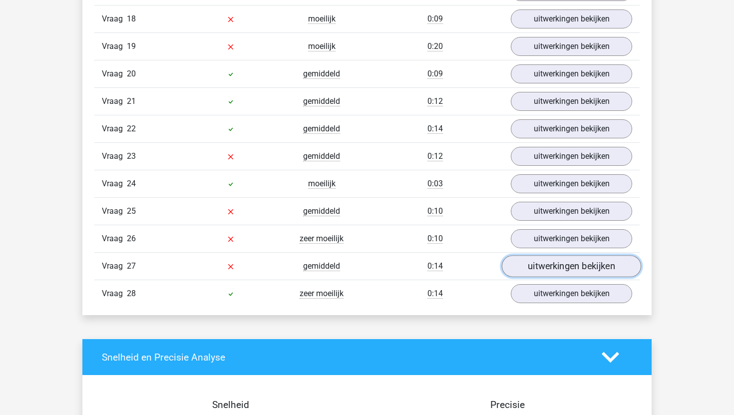
click at [555, 263] on link "uitwerkingen bekijken" at bounding box center [571, 266] width 139 height 22
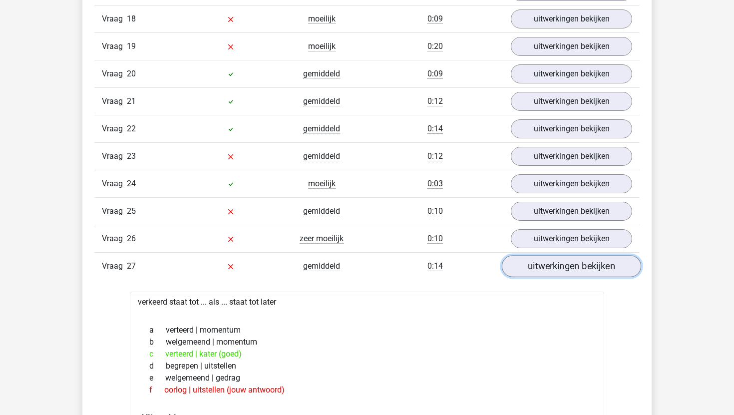
click at [555, 263] on link "uitwerkingen bekijken" at bounding box center [571, 266] width 139 height 22
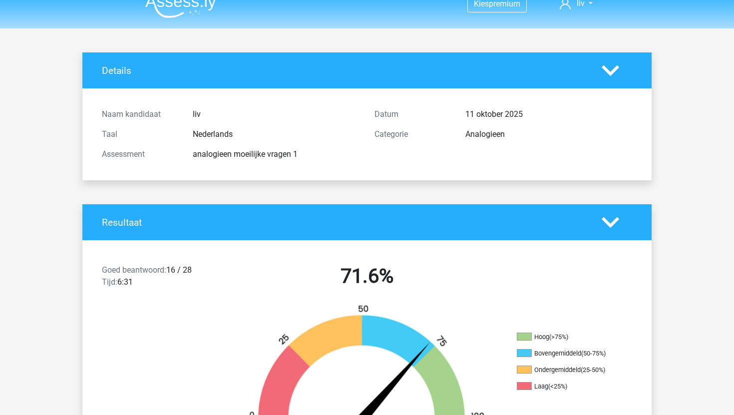
scroll to position [0, 0]
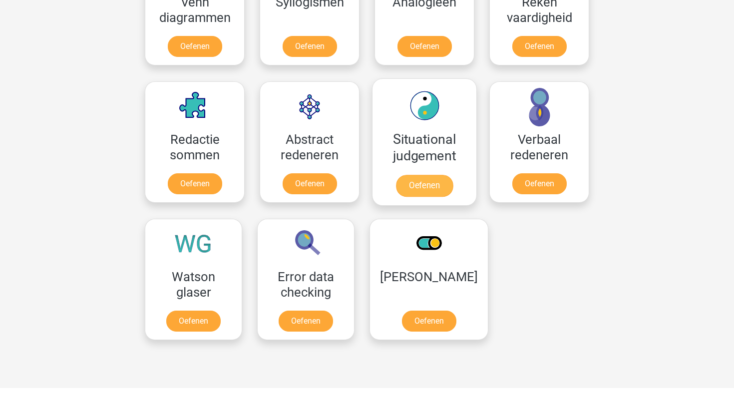
scroll to position [663, 0]
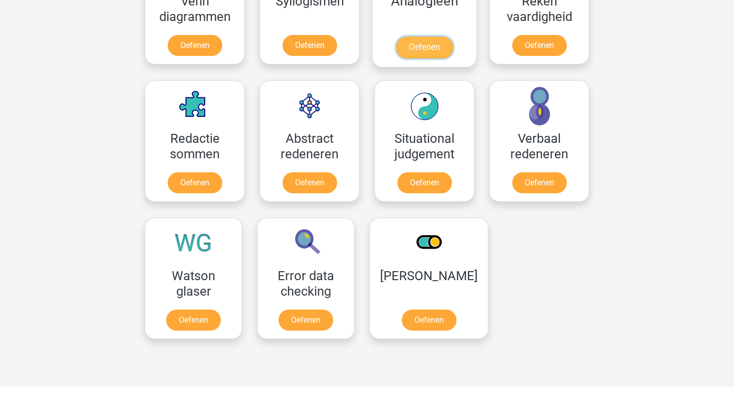
click at [422, 49] on link "Oefenen" at bounding box center [424, 47] width 57 height 22
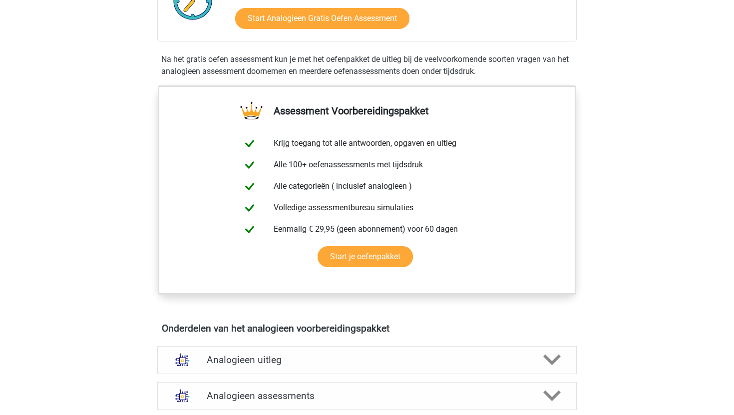
scroll to position [507, 0]
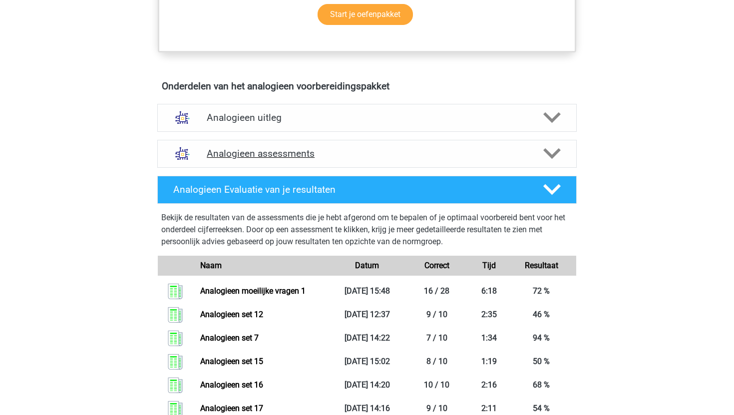
click at [380, 158] on h4 "Analogieen assessments" at bounding box center [367, 153] width 321 height 11
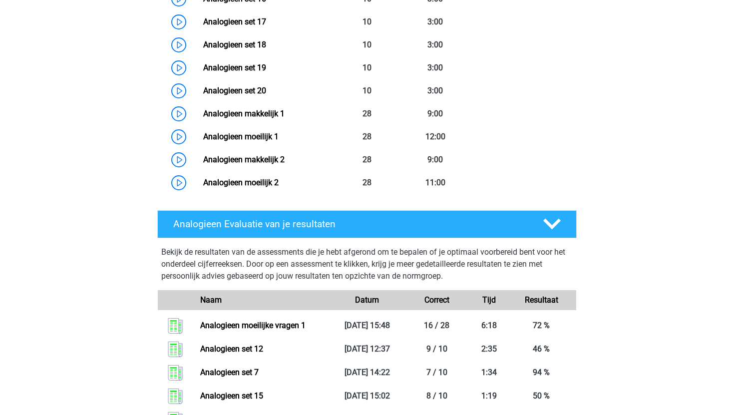
scroll to position [1099, 0]
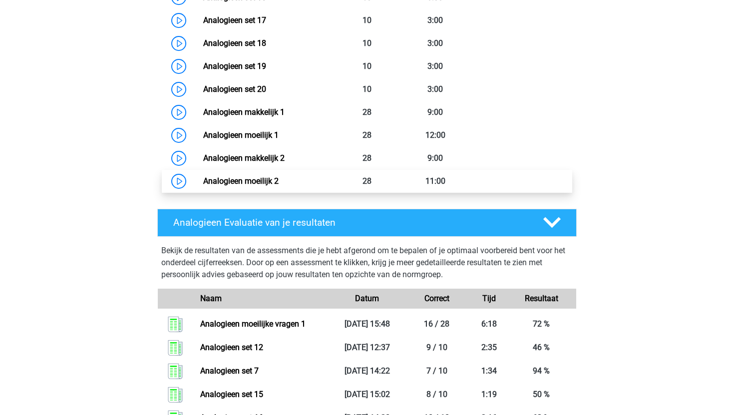
click at [279, 176] on link "Analogieen moeilijk 2" at bounding box center [240, 180] width 75 height 9
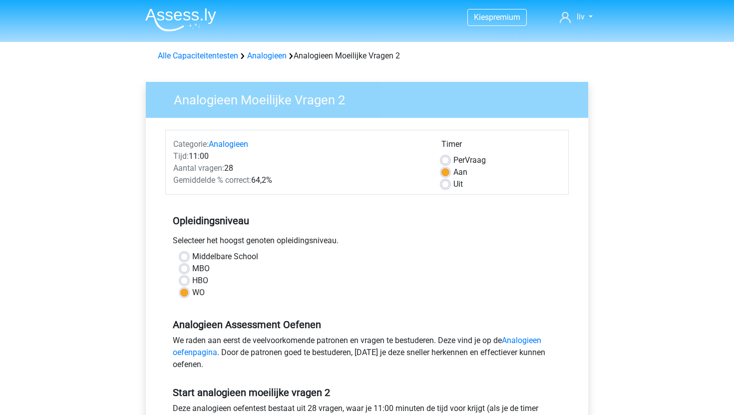
click at [192, 279] on label "HBO" at bounding box center [200, 281] width 16 height 12
click at [186, 279] on input "HBO" at bounding box center [184, 280] width 8 height 10
radio input "true"
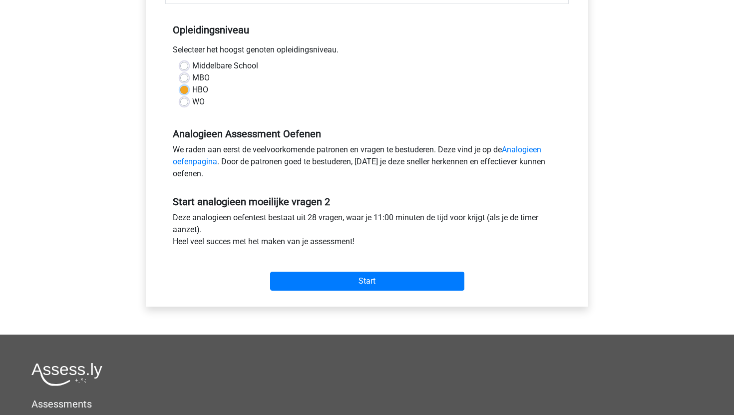
scroll to position [192, 0]
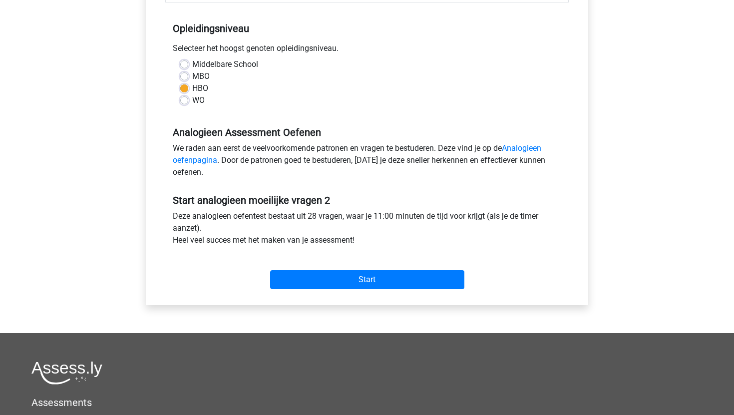
click at [192, 98] on label "WO" at bounding box center [198, 100] width 12 height 12
click at [180, 98] on input "WO" at bounding box center [184, 99] width 8 height 10
radio input "true"
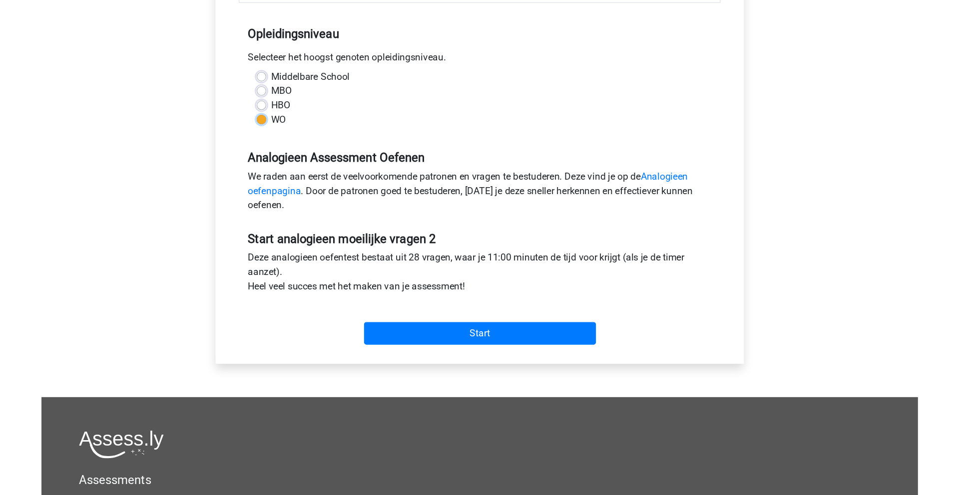
scroll to position [0, 0]
